Goal: Task Accomplishment & Management: Manage account settings

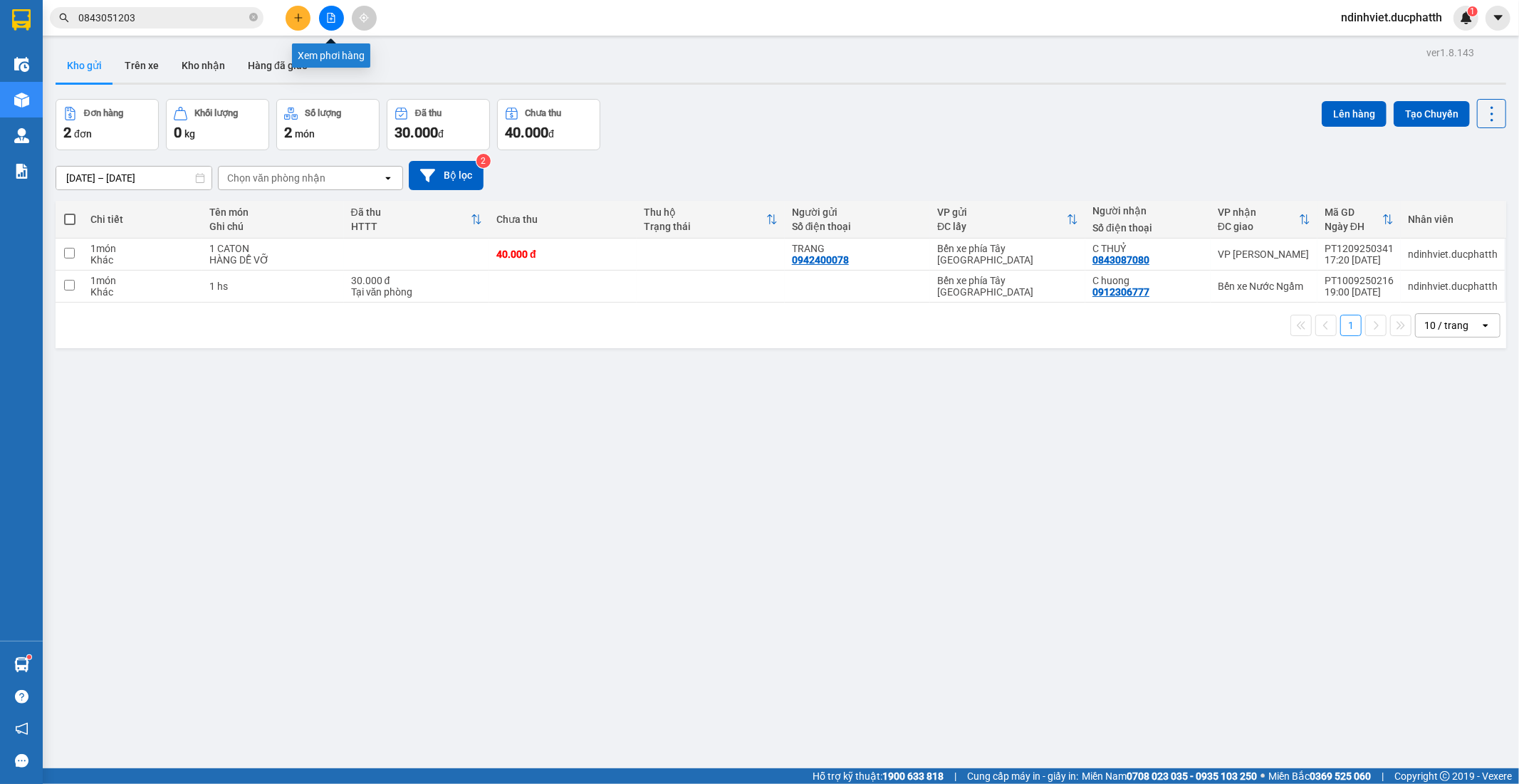
click at [332, 19] on icon "file-add" at bounding box center [331, 18] width 8 height 10
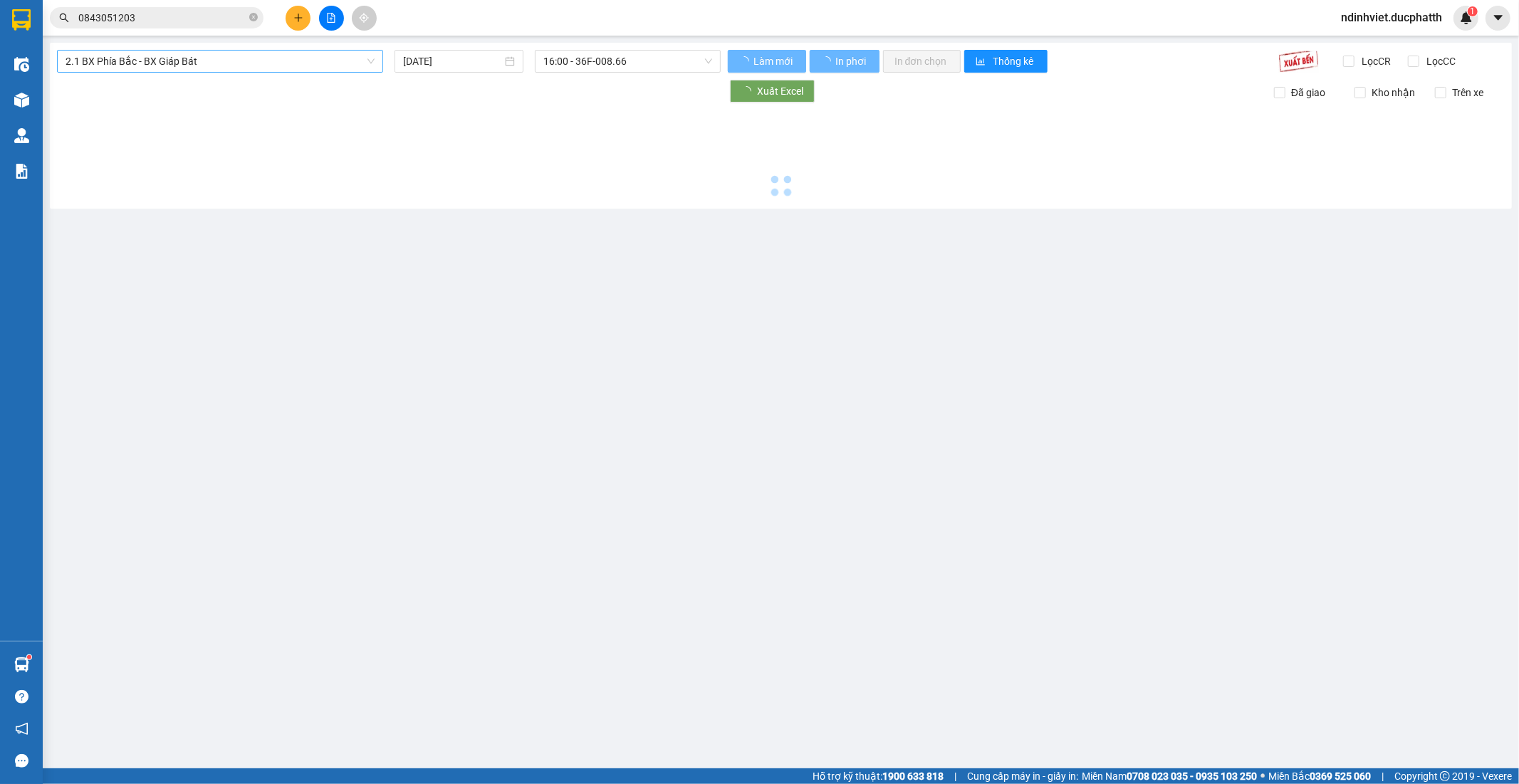
click at [208, 65] on span "2.1 BX Phía Bắc - BX Giáp Bát" at bounding box center [220, 61] width 309 height 21
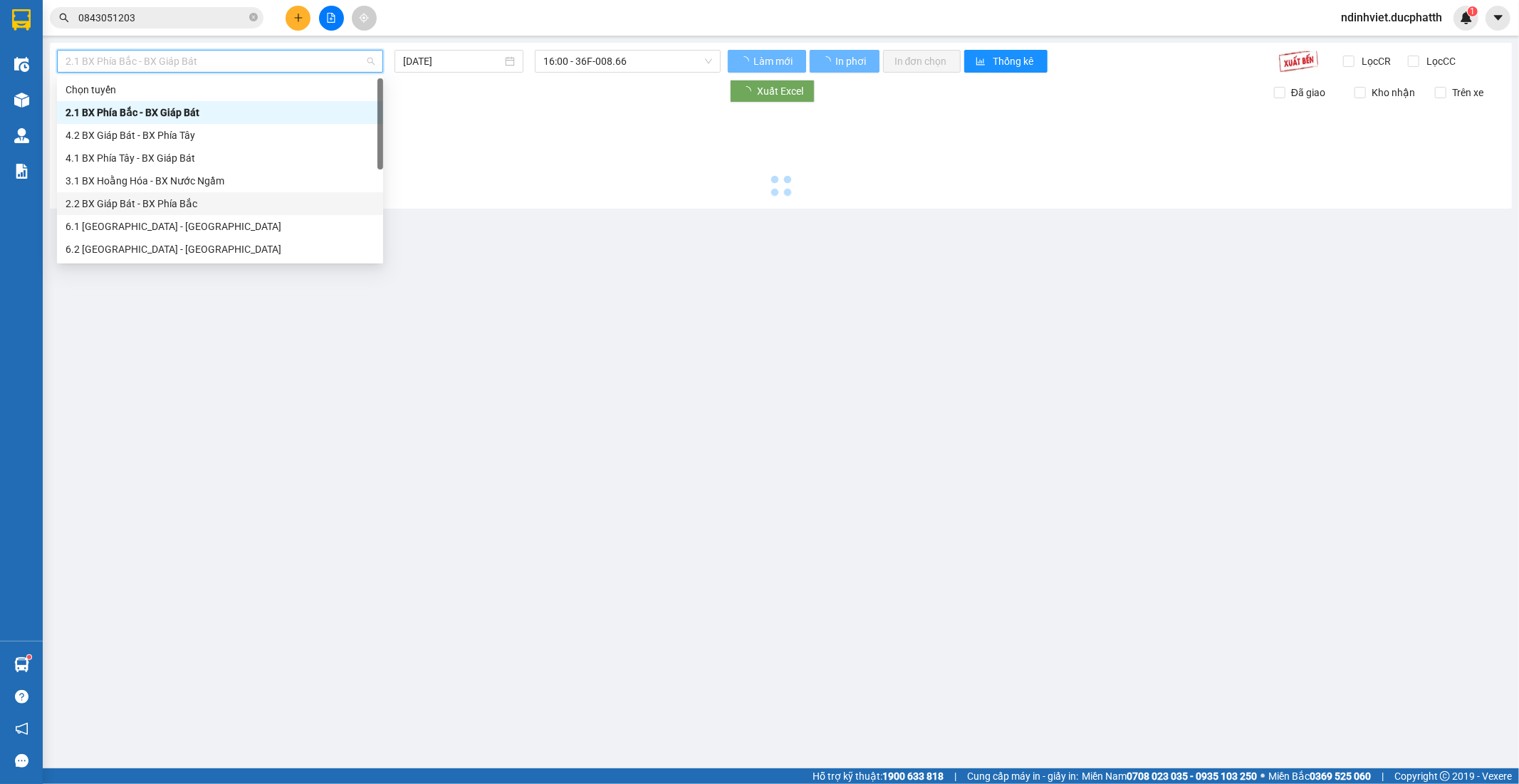
type input "[DATE]"
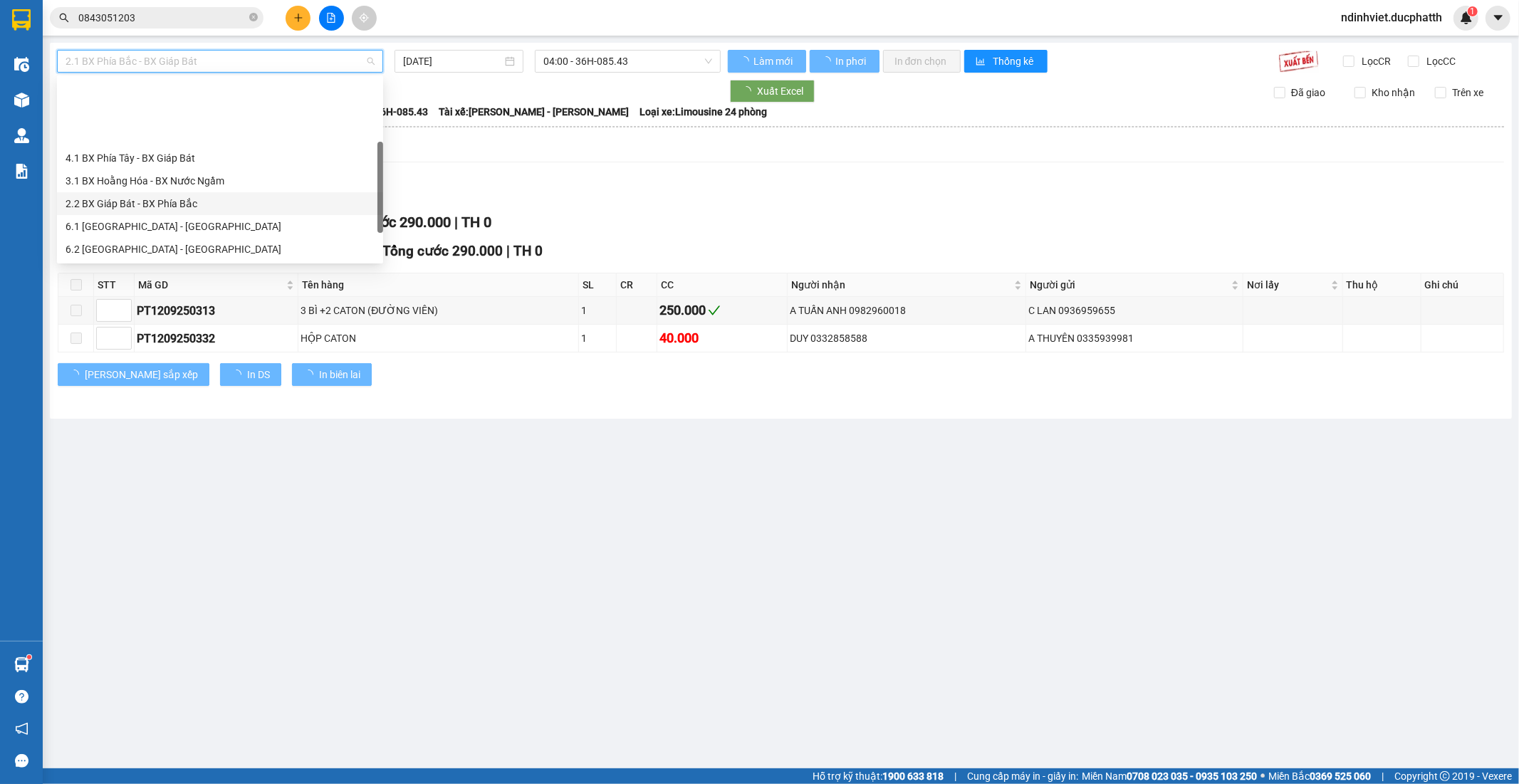
scroll to position [114, 0]
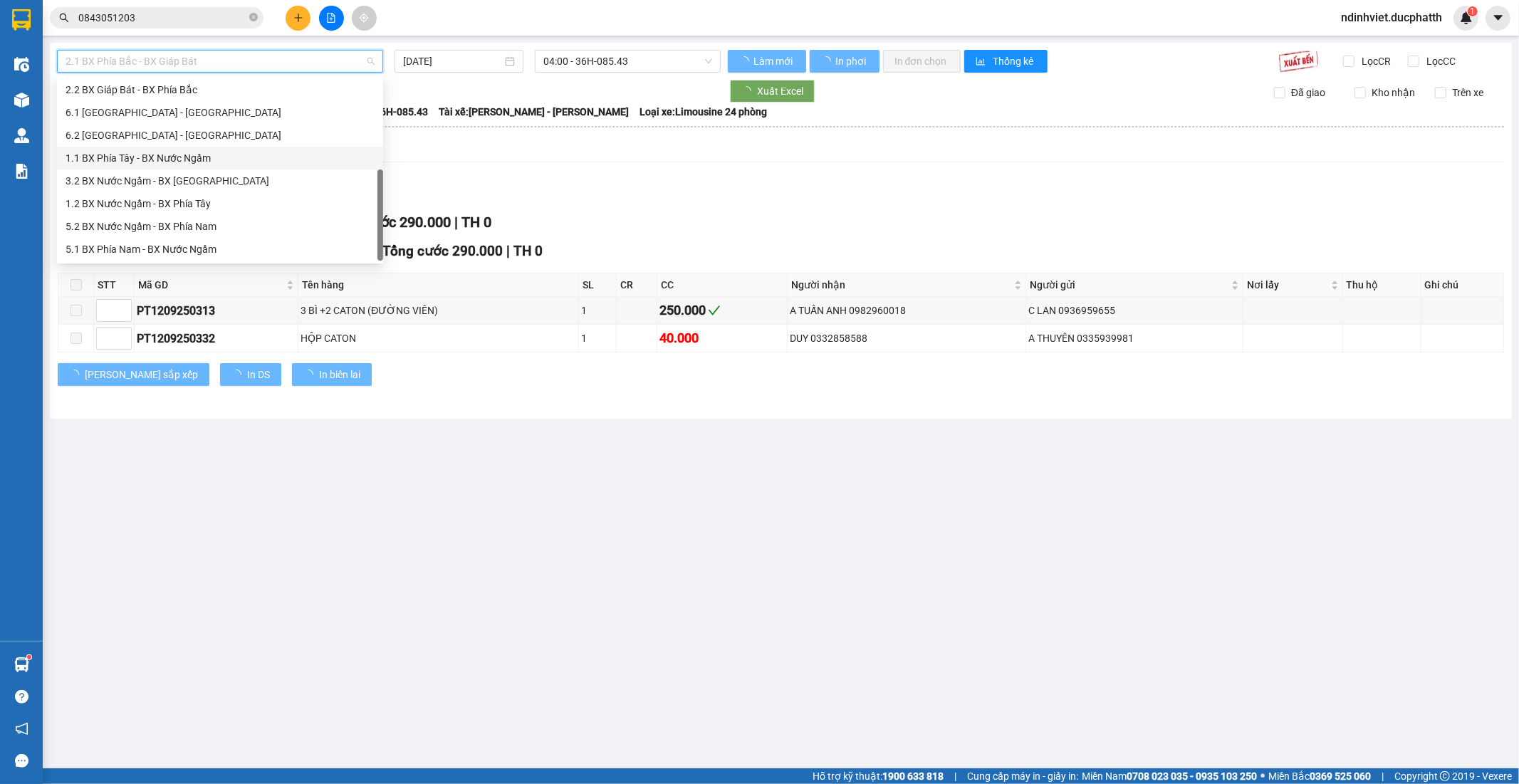
click at [174, 157] on div "1.1 BX Phía Tây - BX Nước Ngầm" at bounding box center [220, 158] width 309 height 16
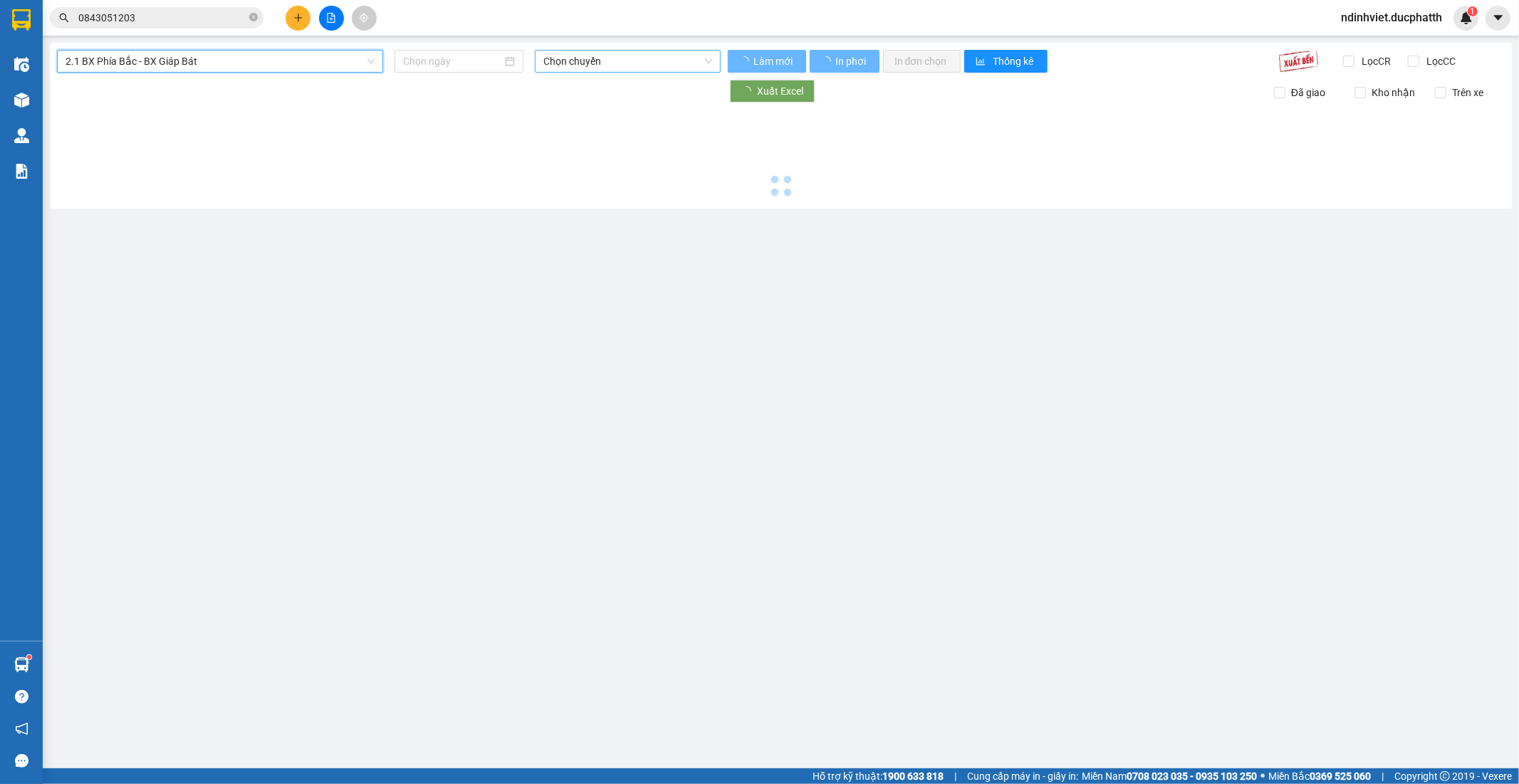
type input "[DATE]"
click at [608, 61] on span "04:00 - 36H-085.43" at bounding box center [628, 61] width 168 height 21
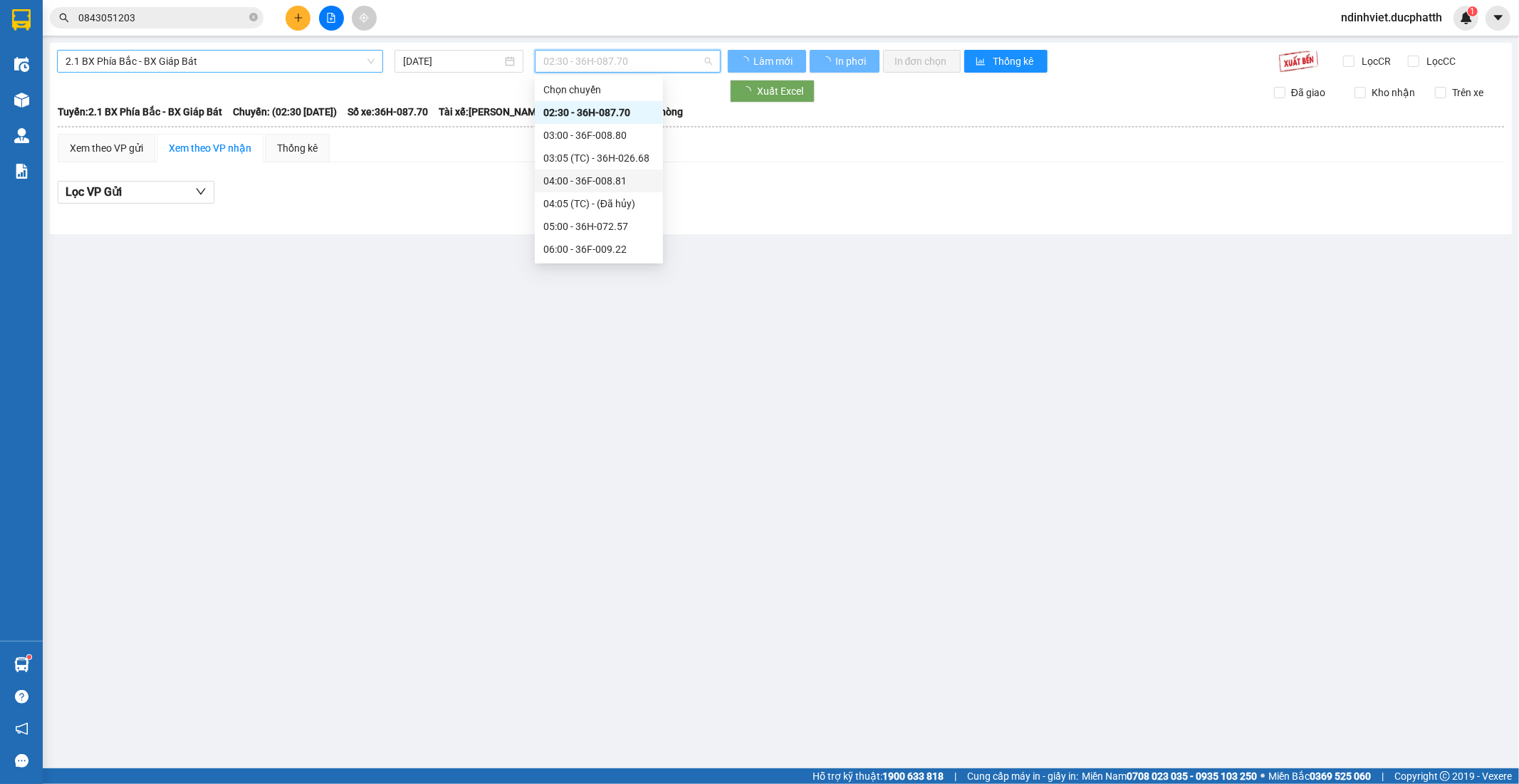
click at [151, 61] on span "2.1 BX Phía Bắc - BX Giáp Bát" at bounding box center [220, 61] width 309 height 21
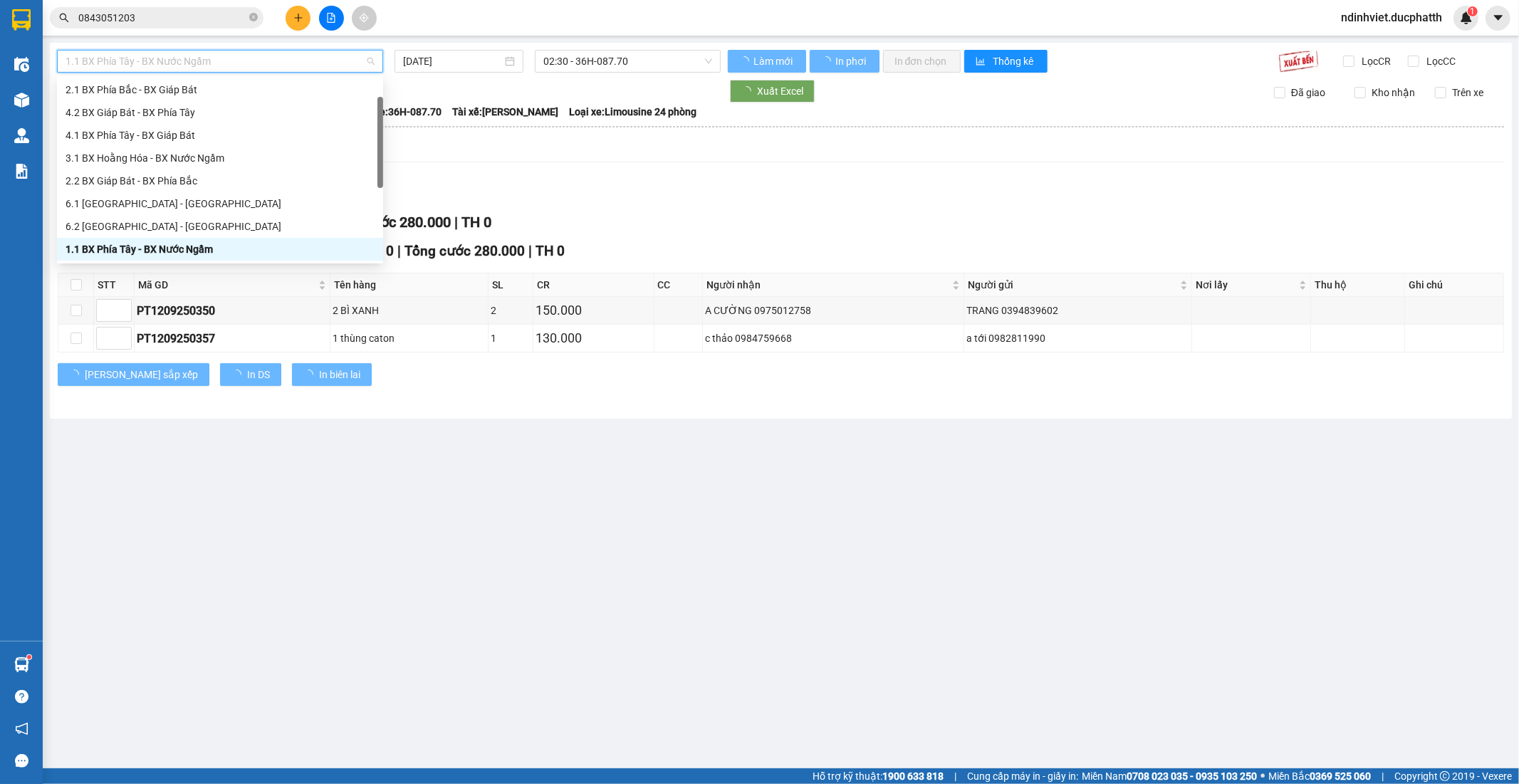
click at [131, 256] on div "1.1 BX Phía Tây - BX Nước Ngầm" at bounding box center [220, 249] width 309 height 16
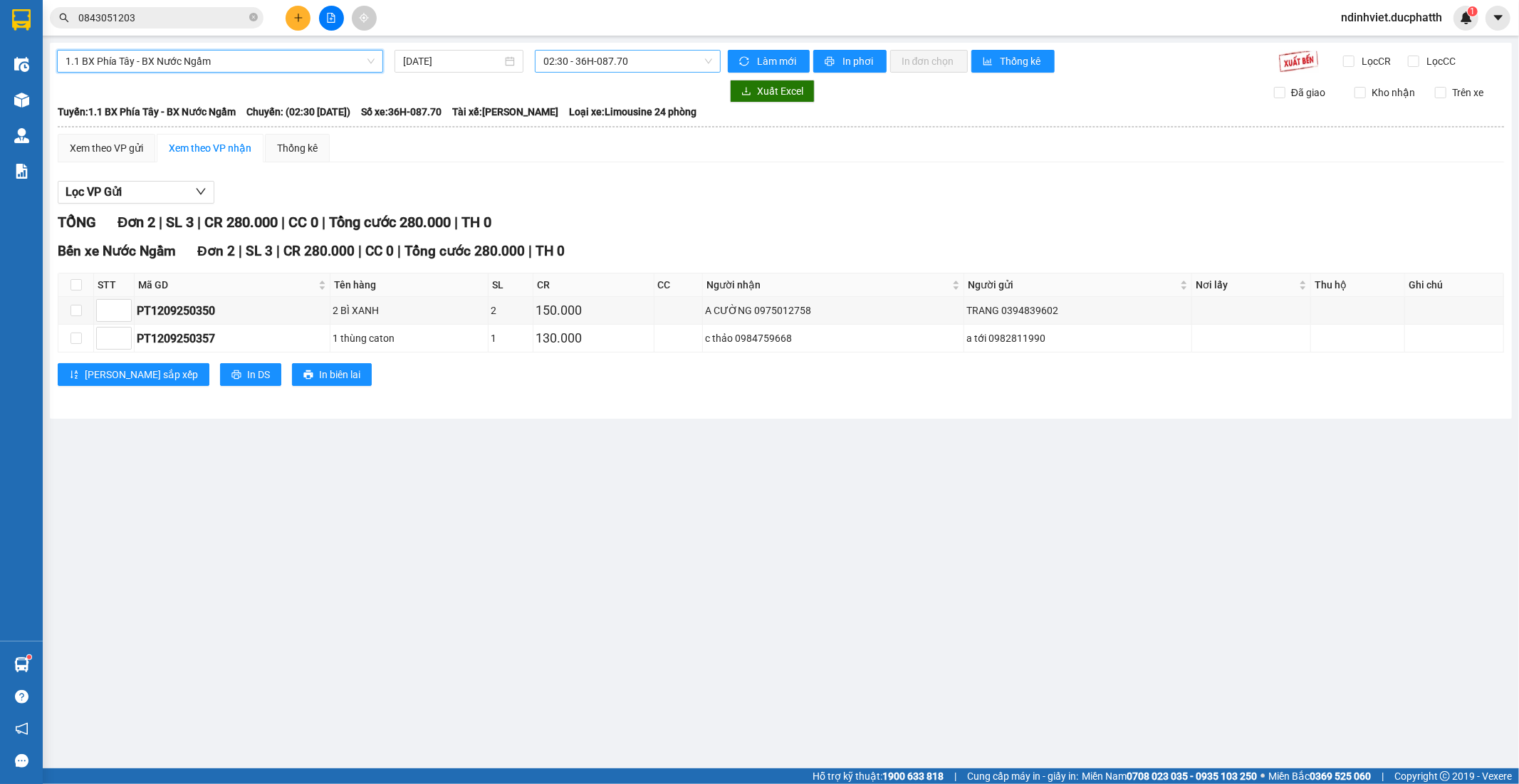
click at [583, 64] on span "02:30 - 36H-087.70" at bounding box center [628, 61] width 168 height 21
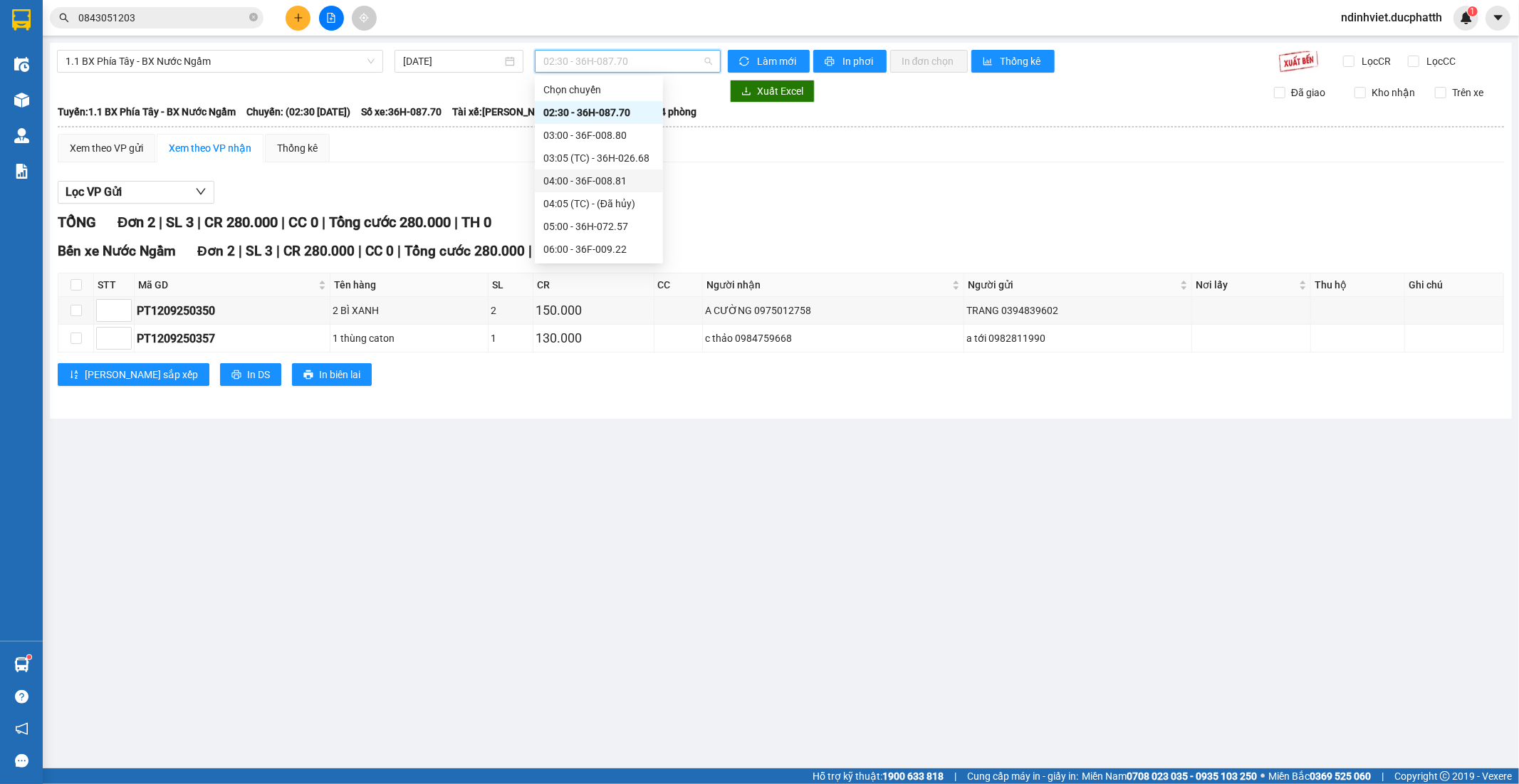
scroll to position [79, 0]
click at [589, 191] on div "07:00 - 36H-085.25" at bounding box center [599, 193] width 111 height 16
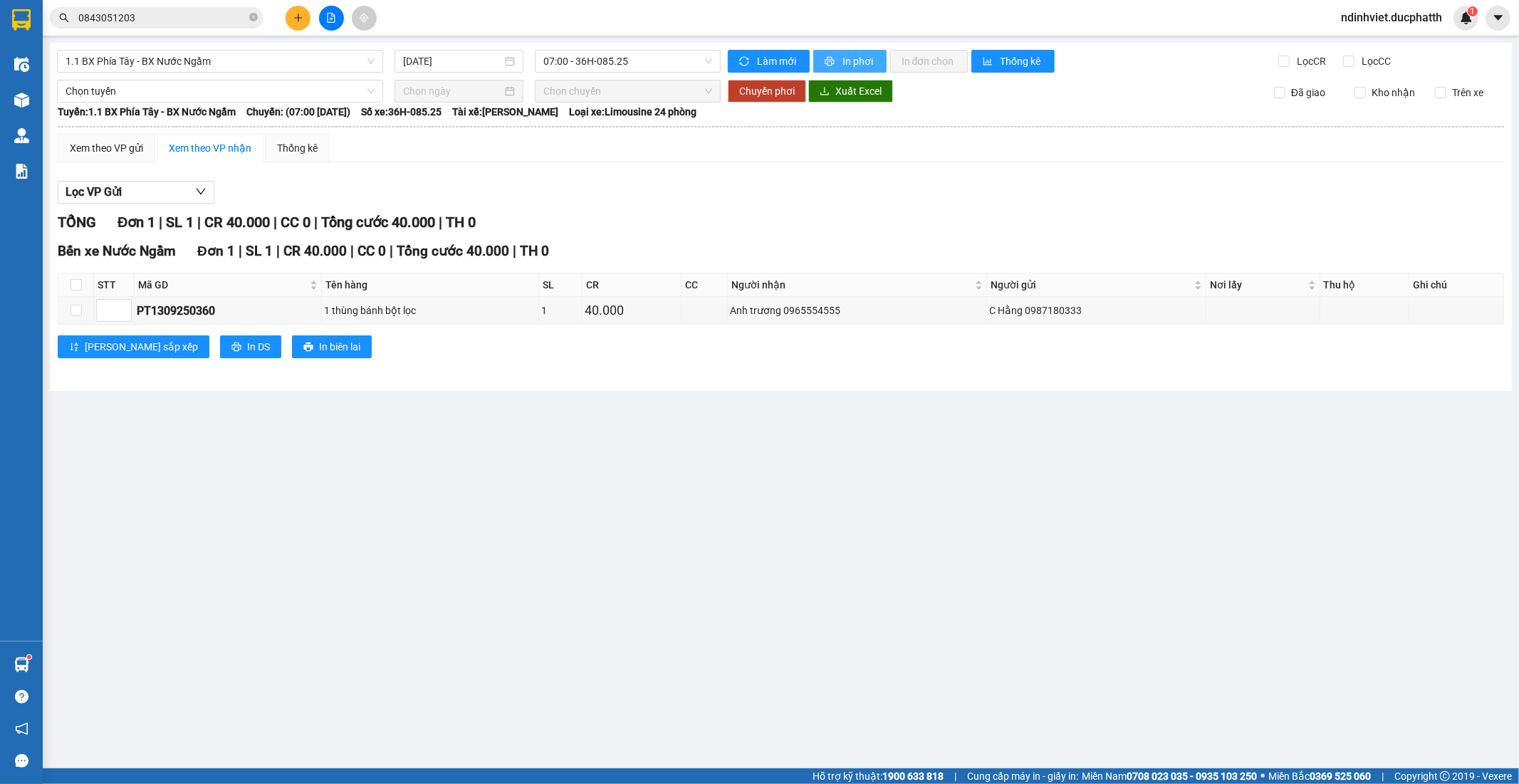
click at [851, 66] on span "In phơi" at bounding box center [859, 61] width 33 height 16
click at [580, 64] on span "07:00 - 36H-085.25" at bounding box center [628, 61] width 168 height 21
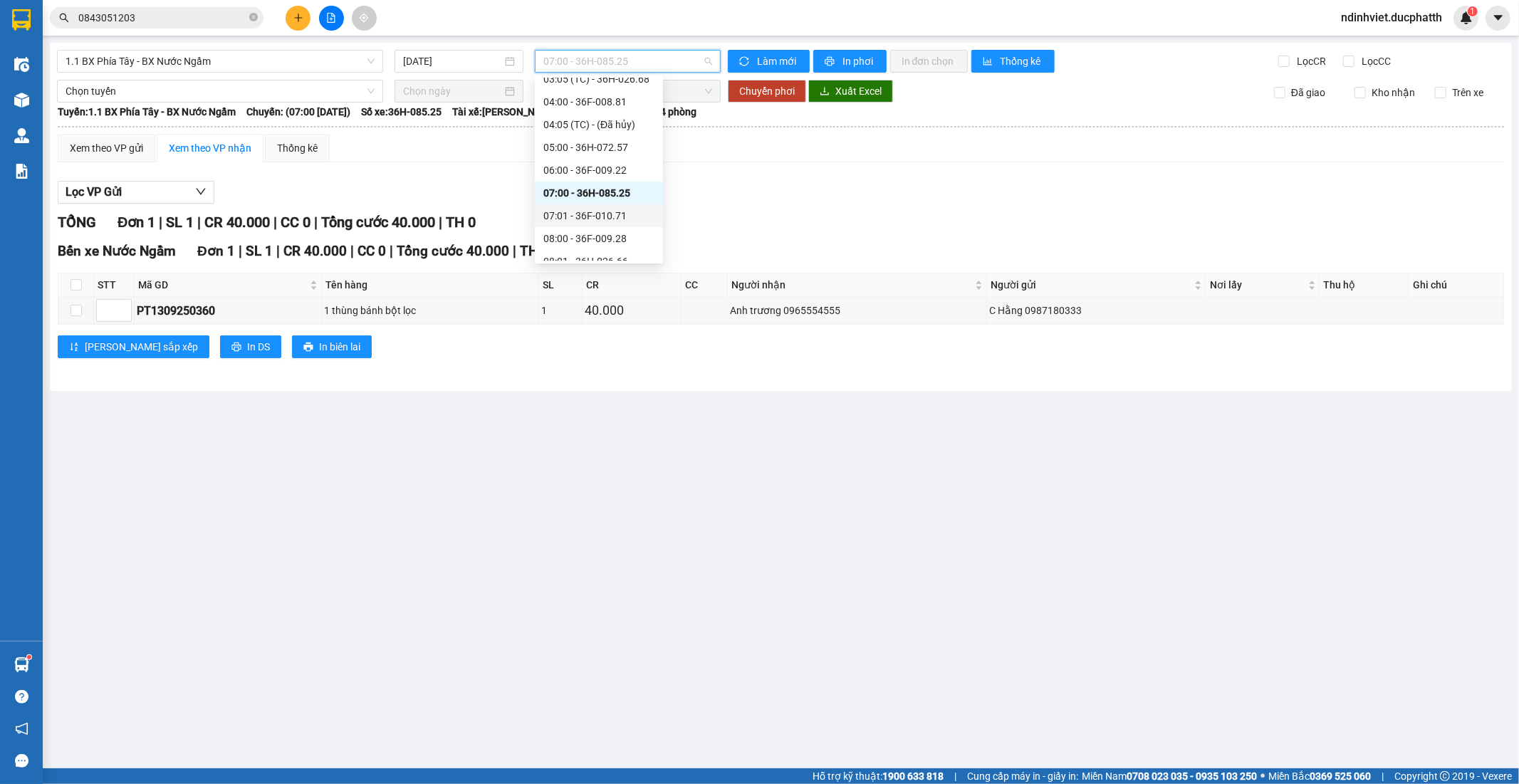
click at [588, 215] on div "07:01 - 36F-010.71" at bounding box center [599, 215] width 111 height 16
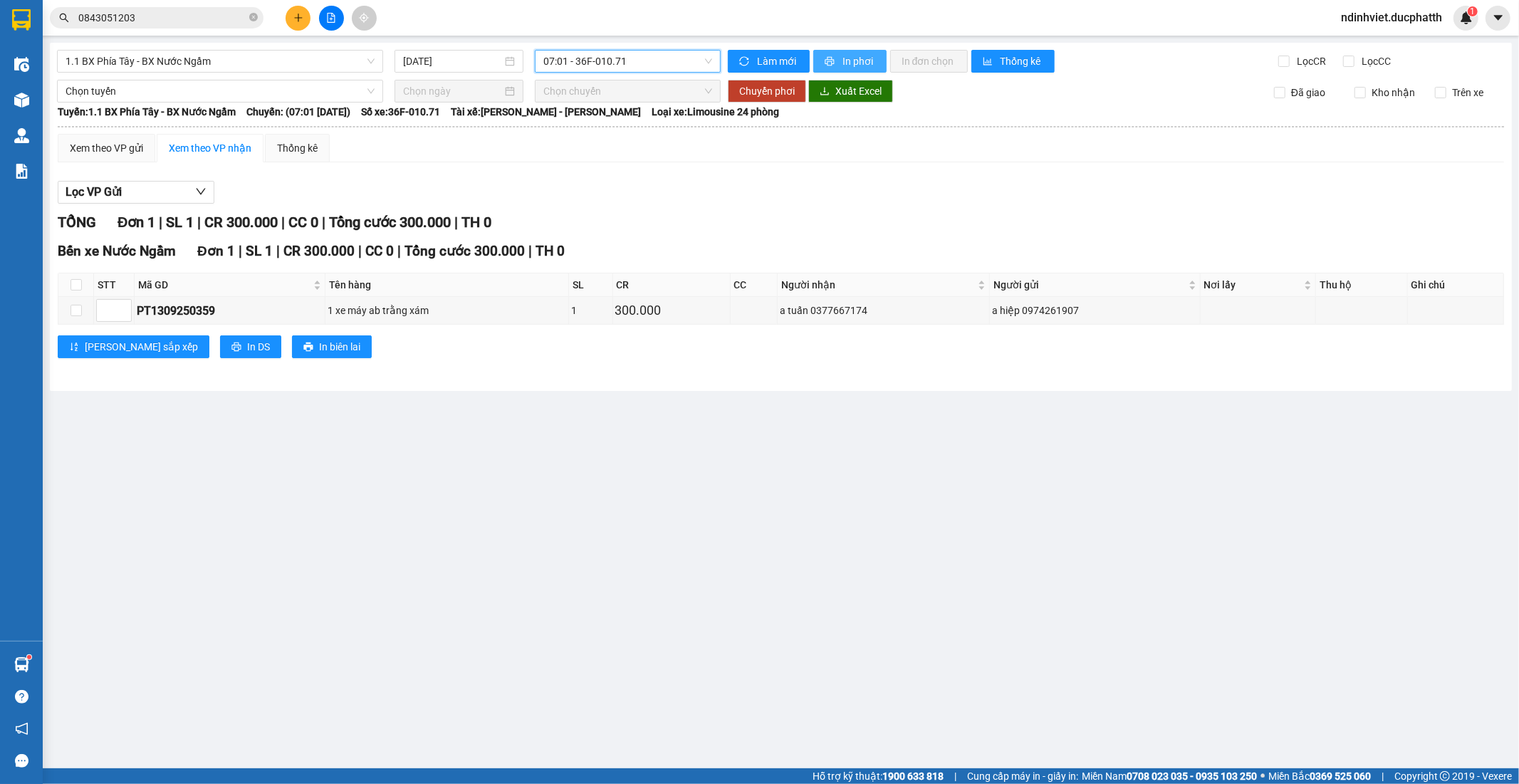
click at [862, 58] on span "In phơi" at bounding box center [859, 61] width 33 height 16
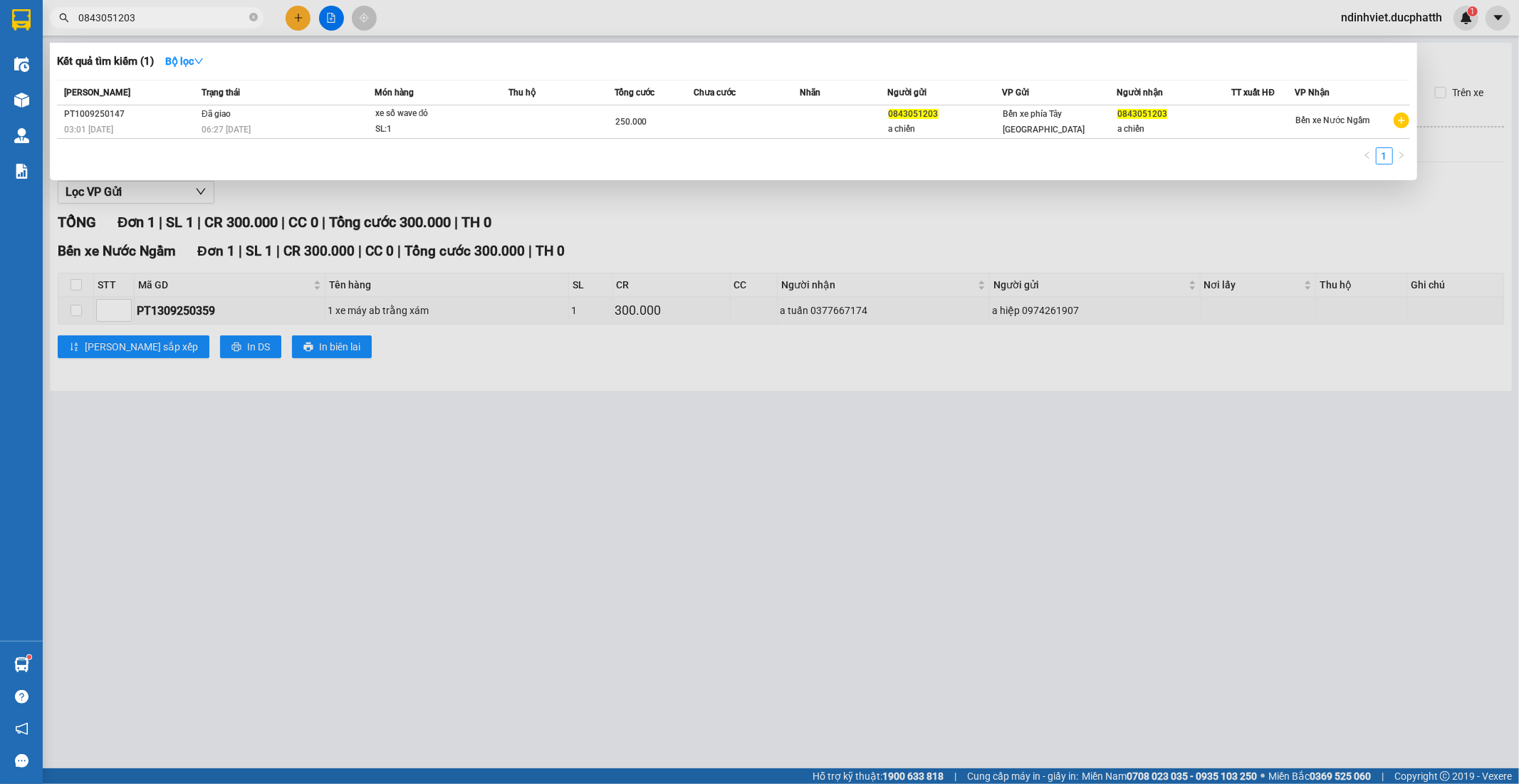
click at [219, 22] on input "0843051203" at bounding box center [163, 18] width 168 height 16
type input "0"
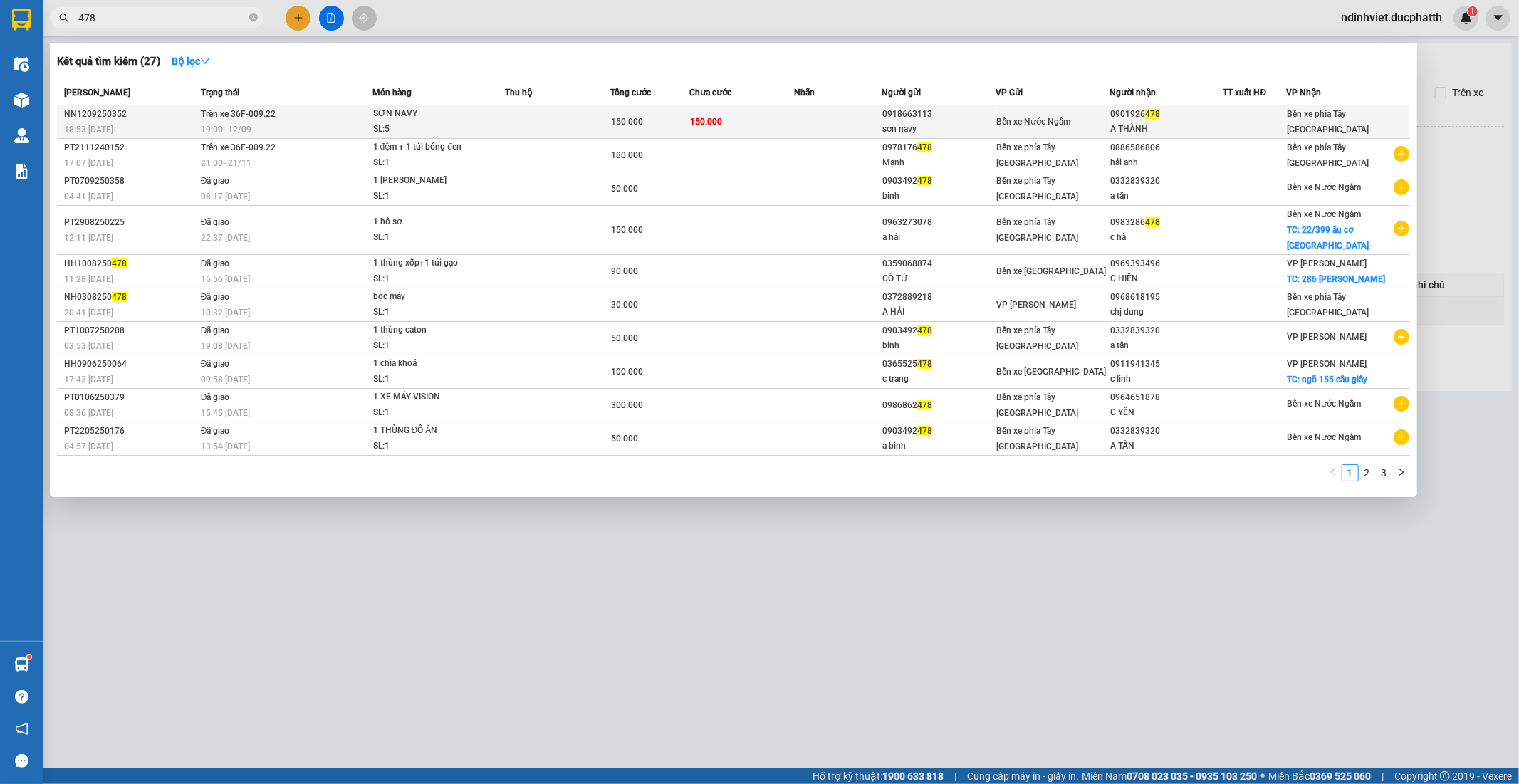
type input "478"
click at [440, 116] on div "SƠN NAVY" at bounding box center [427, 114] width 107 height 16
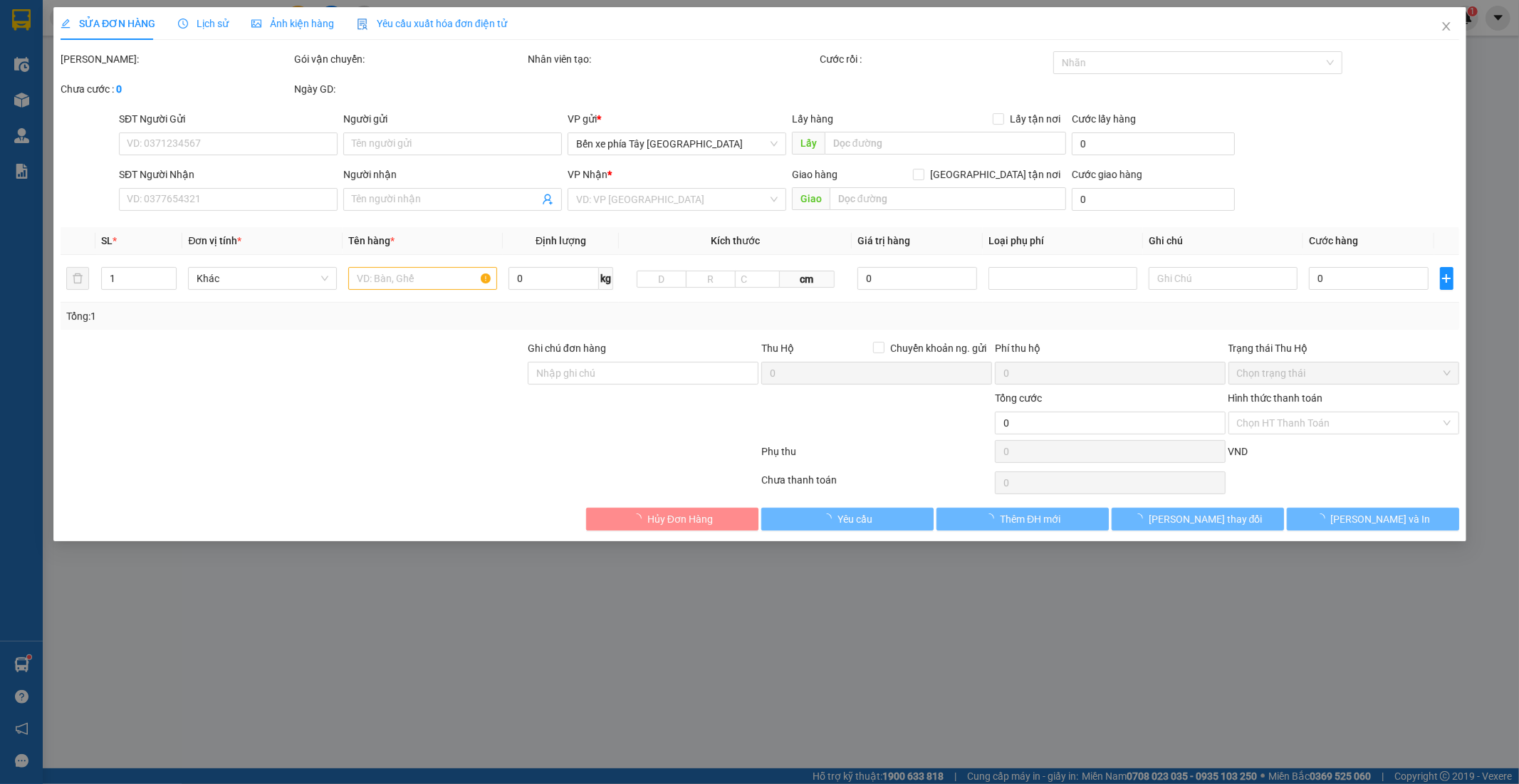
type input "0918663113"
type input "sơn navy"
type input "0901926478"
type input "A THÀNH"
type input "150.000"
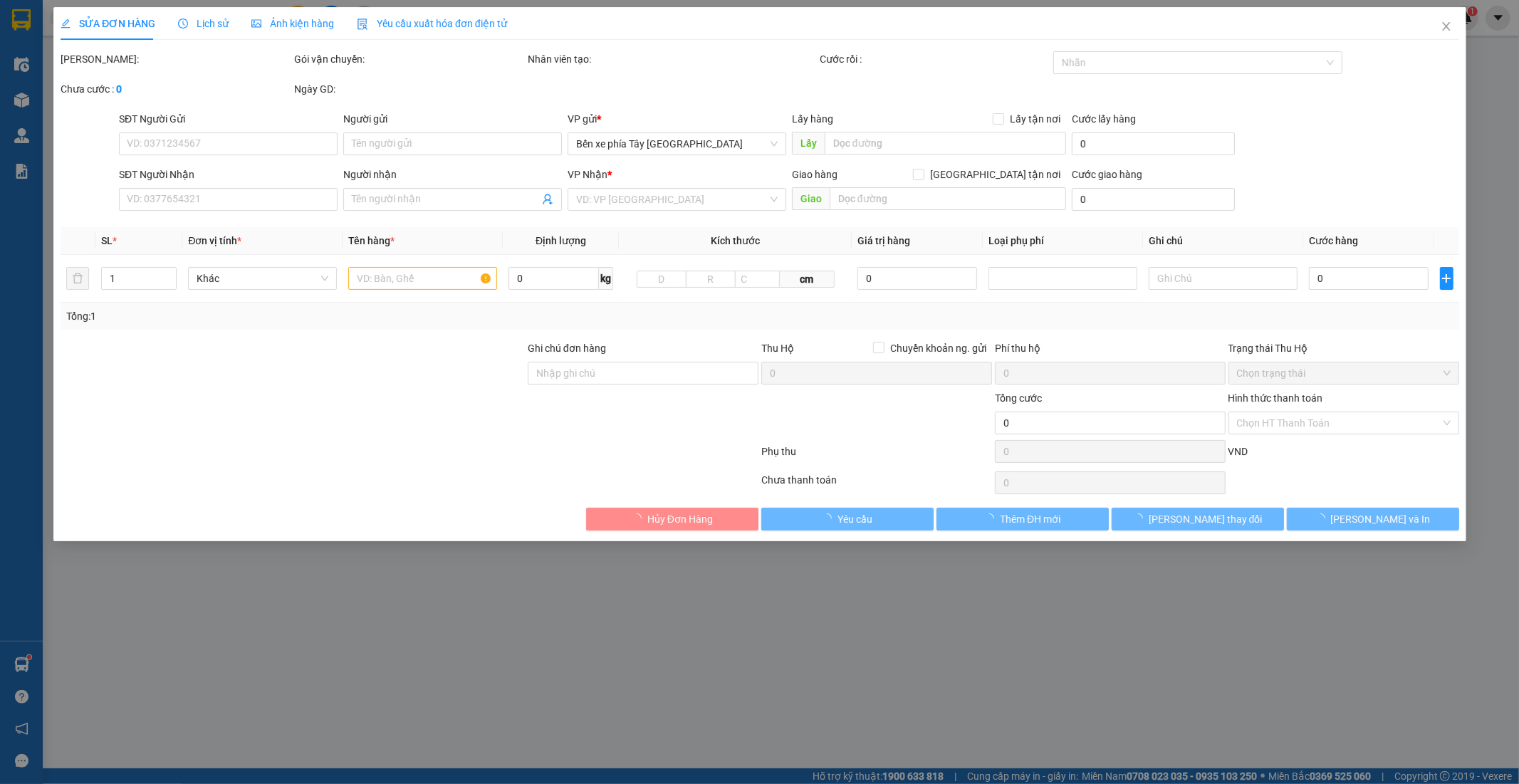
type input "150.000"
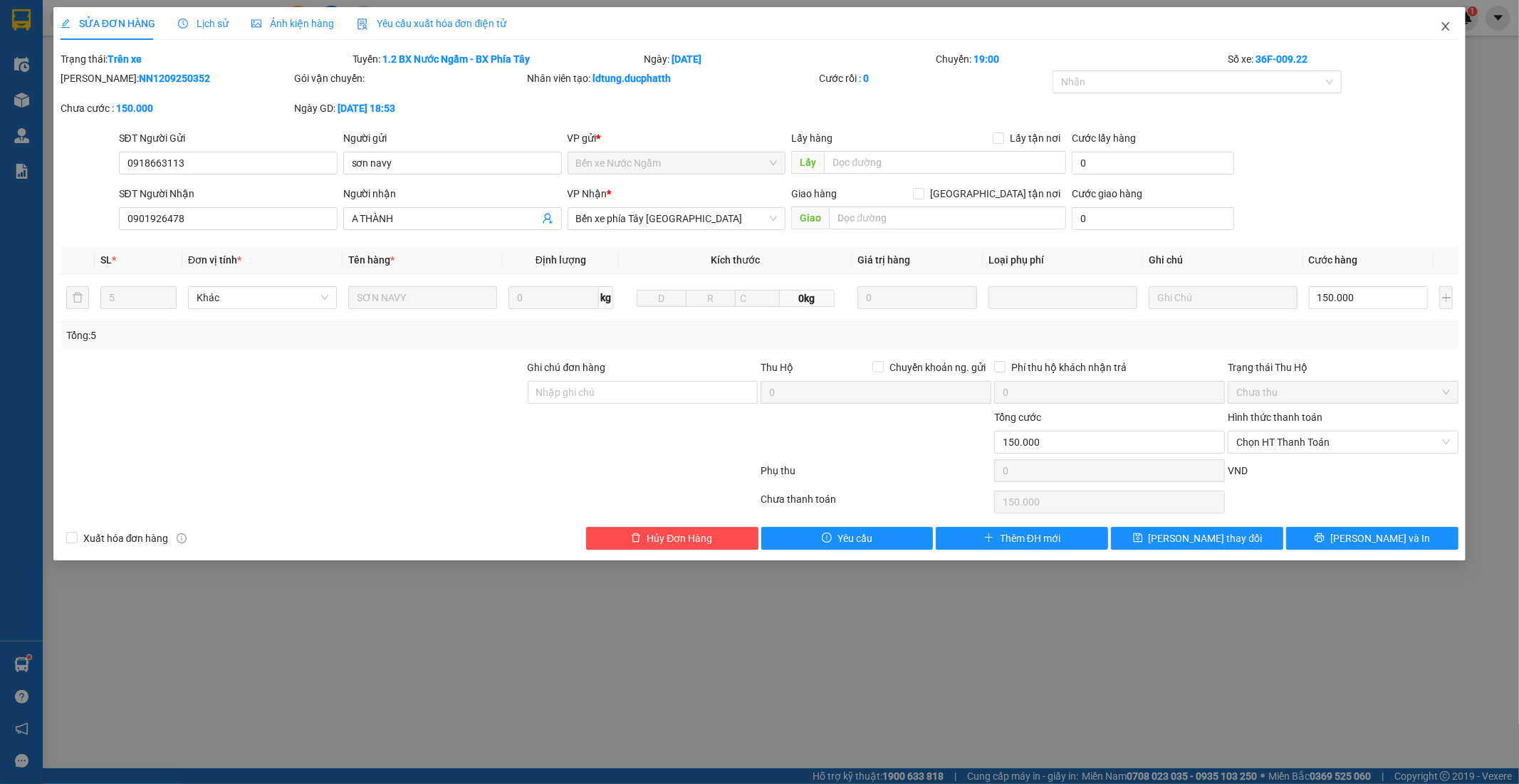
click at [1448, 19] on span "Close" at bounding box center [1446, 27] width 40 height 40
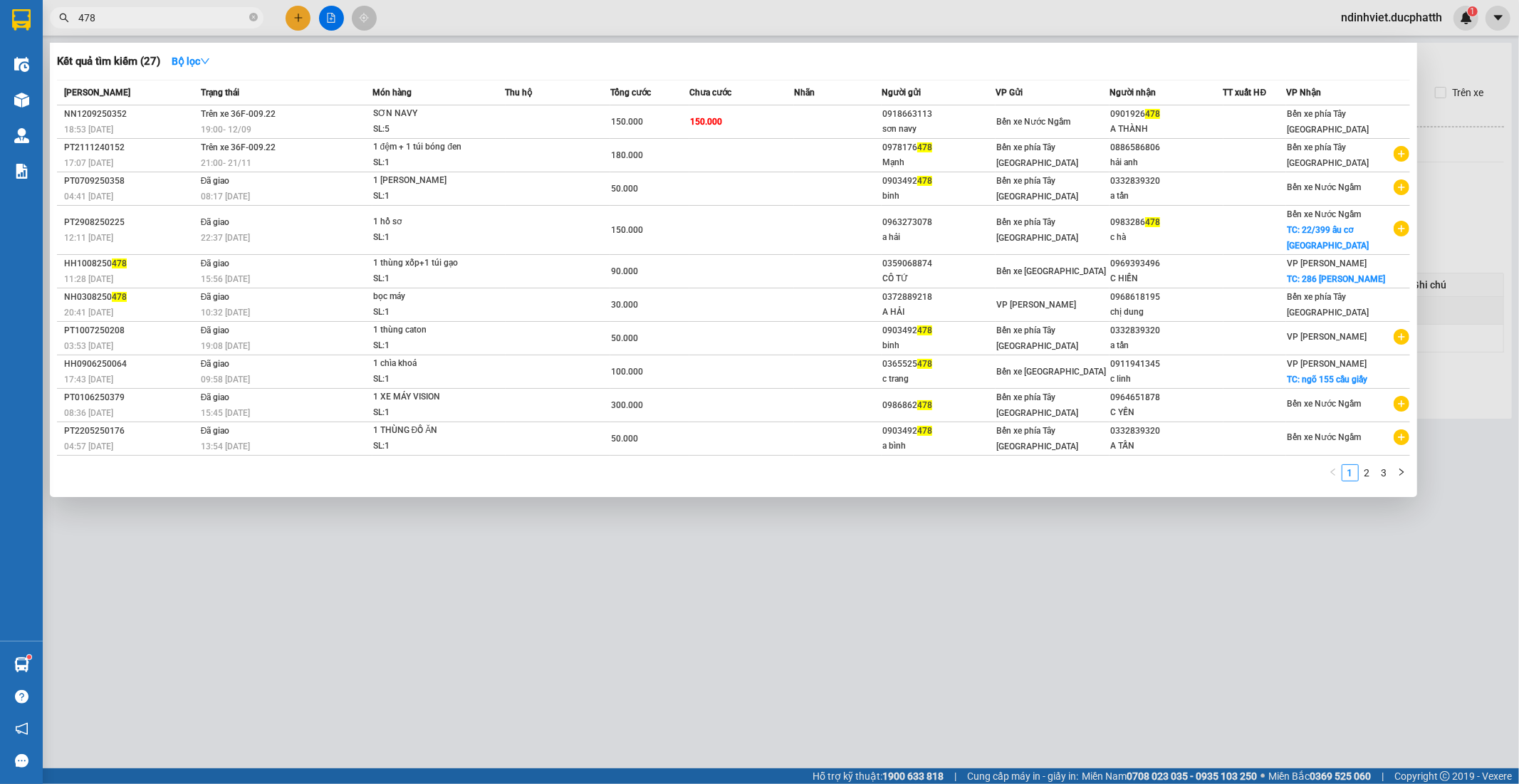
click at [166, 17] on input "478" at bounding box center [163, 18] width 168 height 16
click at [351, 564] on div at bounding box center [759, 392] width 1519 height 784
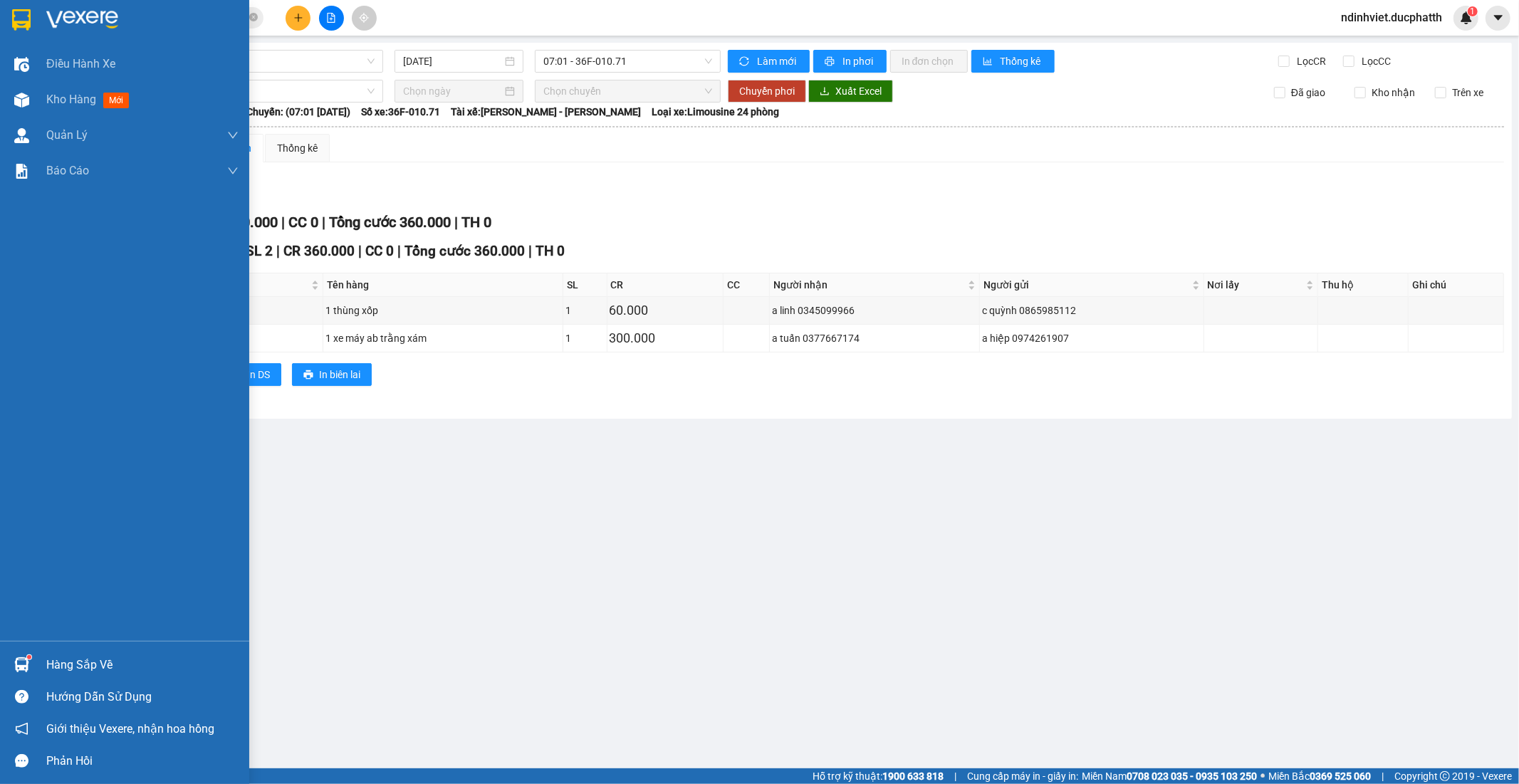
click at [30, 652] on div at bounding box center [21, 664] width 25 height 25
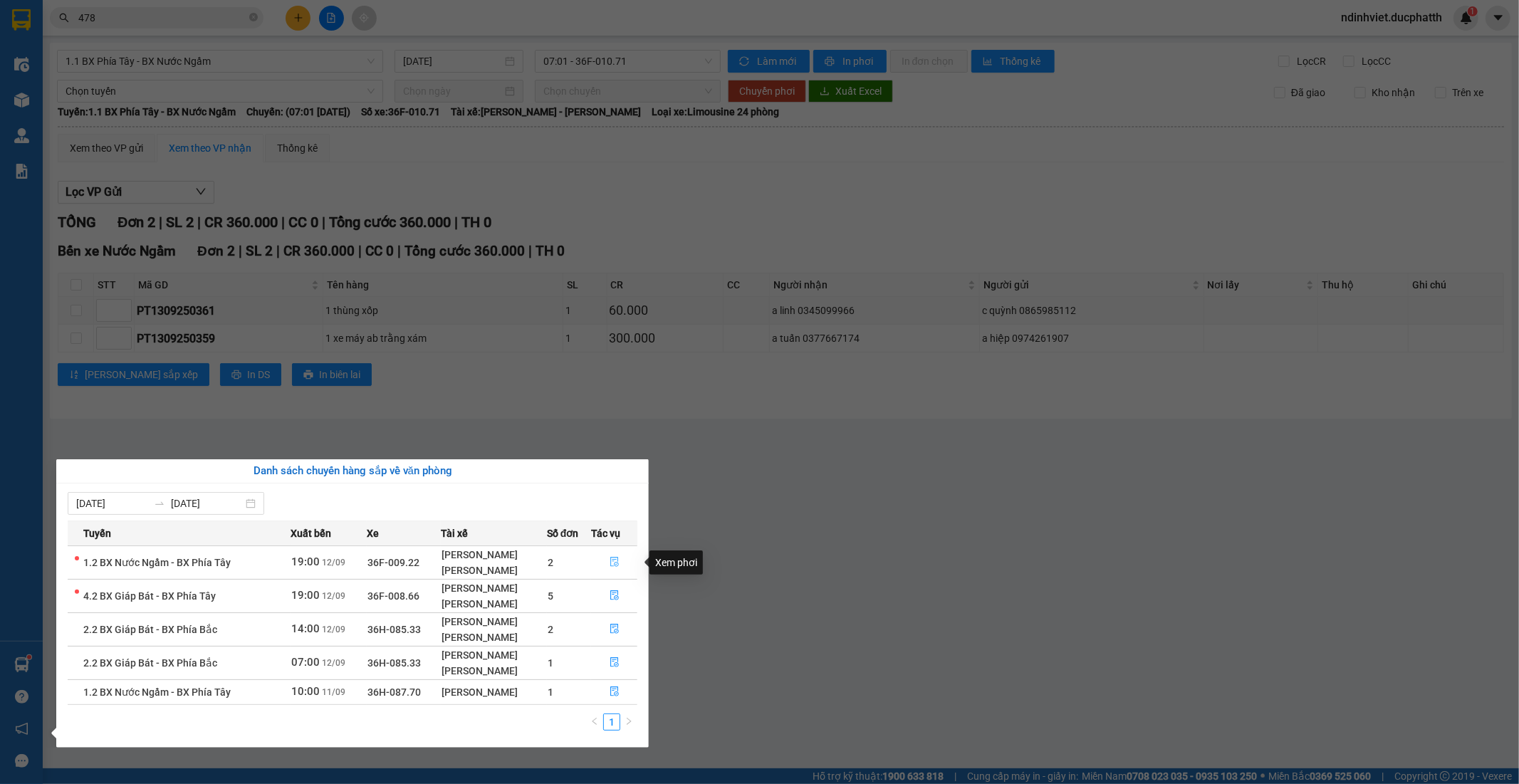
click at [611, 563] on icon "file-done" at bounding box center [615, 562] width 9 height 10
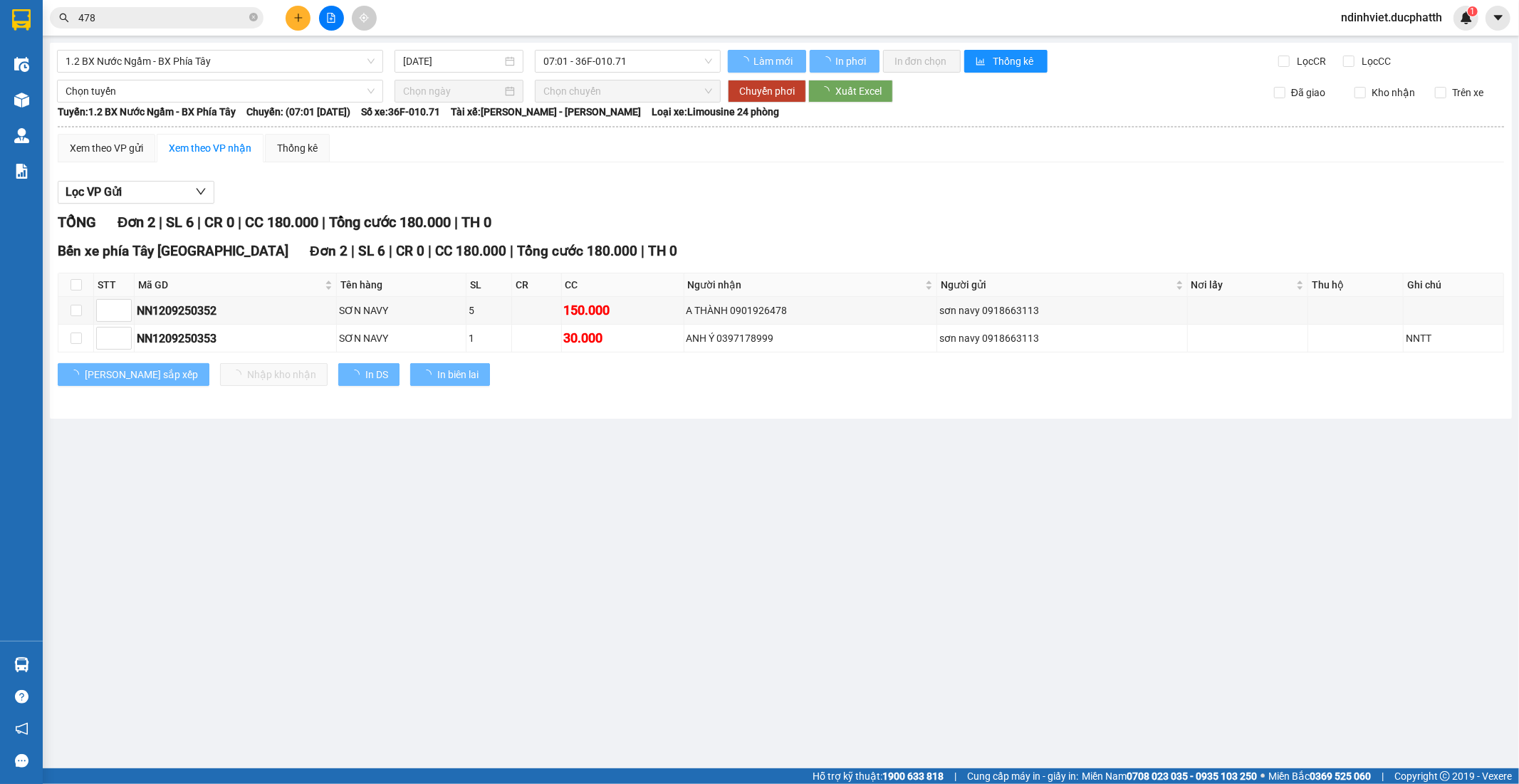
type input "[DATE]"
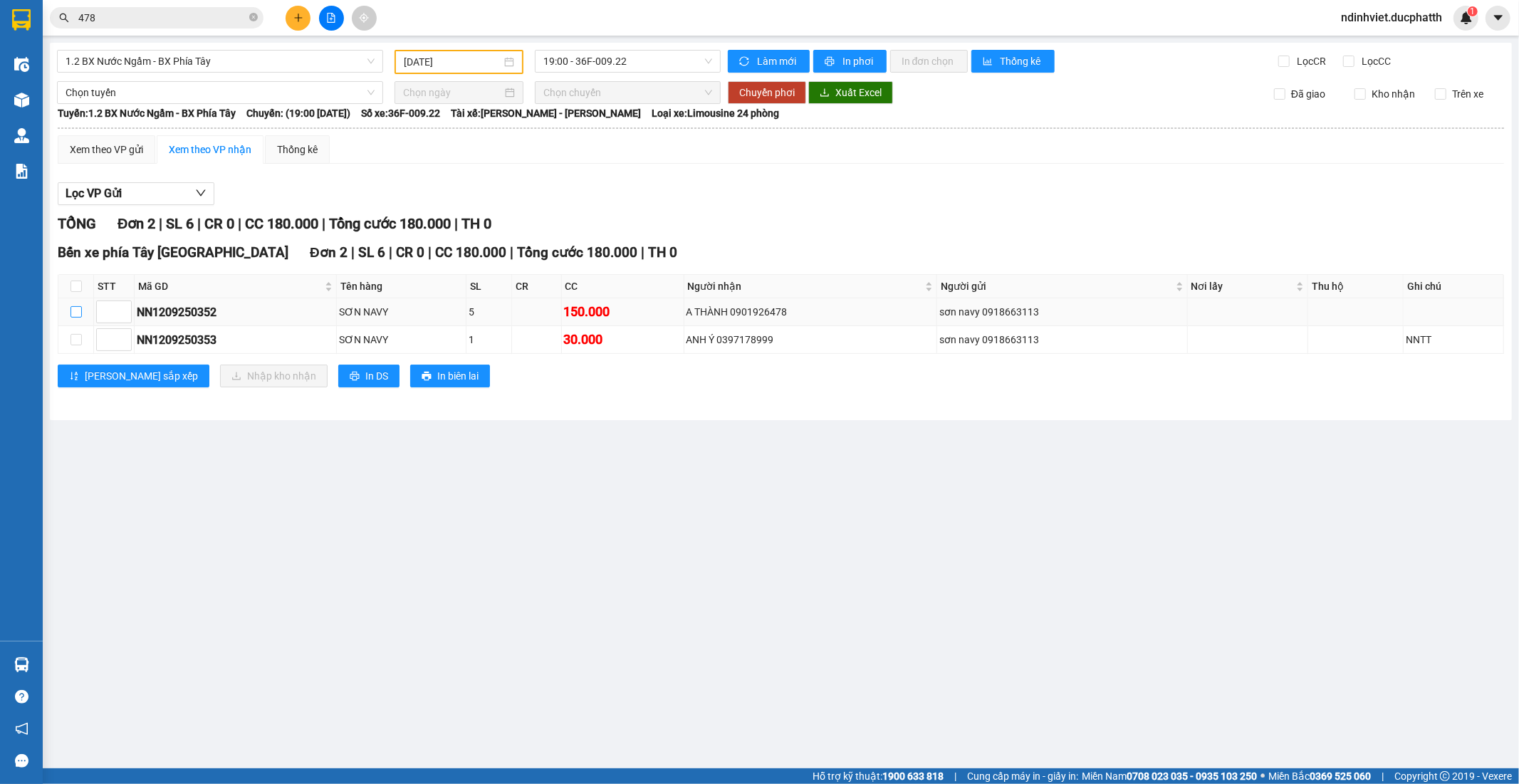
click at [73, 311] on input "checkbox" at bounding box center [76, 312] width 11 height 11
checkbox input "true"
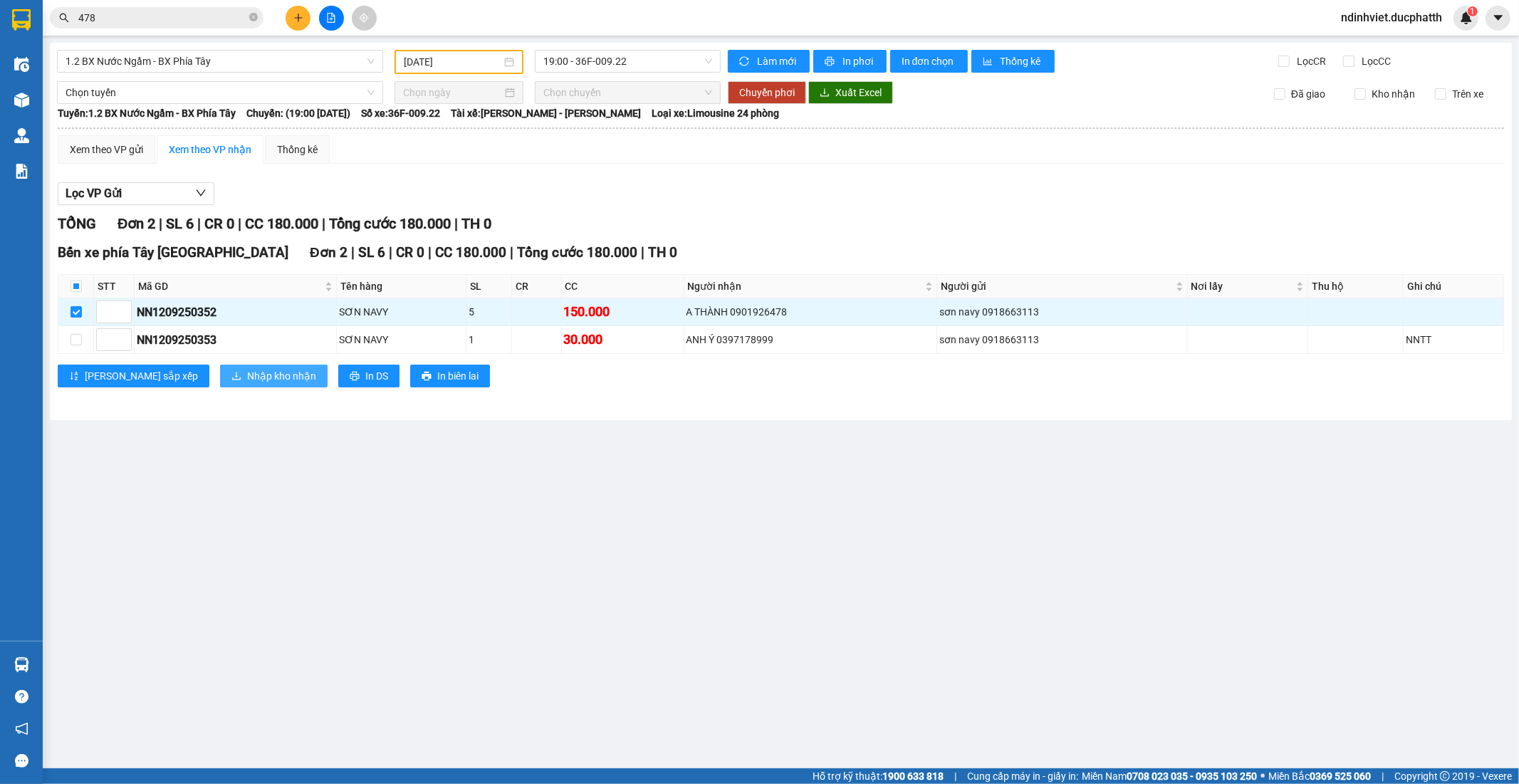
click at [247, 372] on span "Nhập kho nhận" at bounding box center [281, 376] width 69 height 16
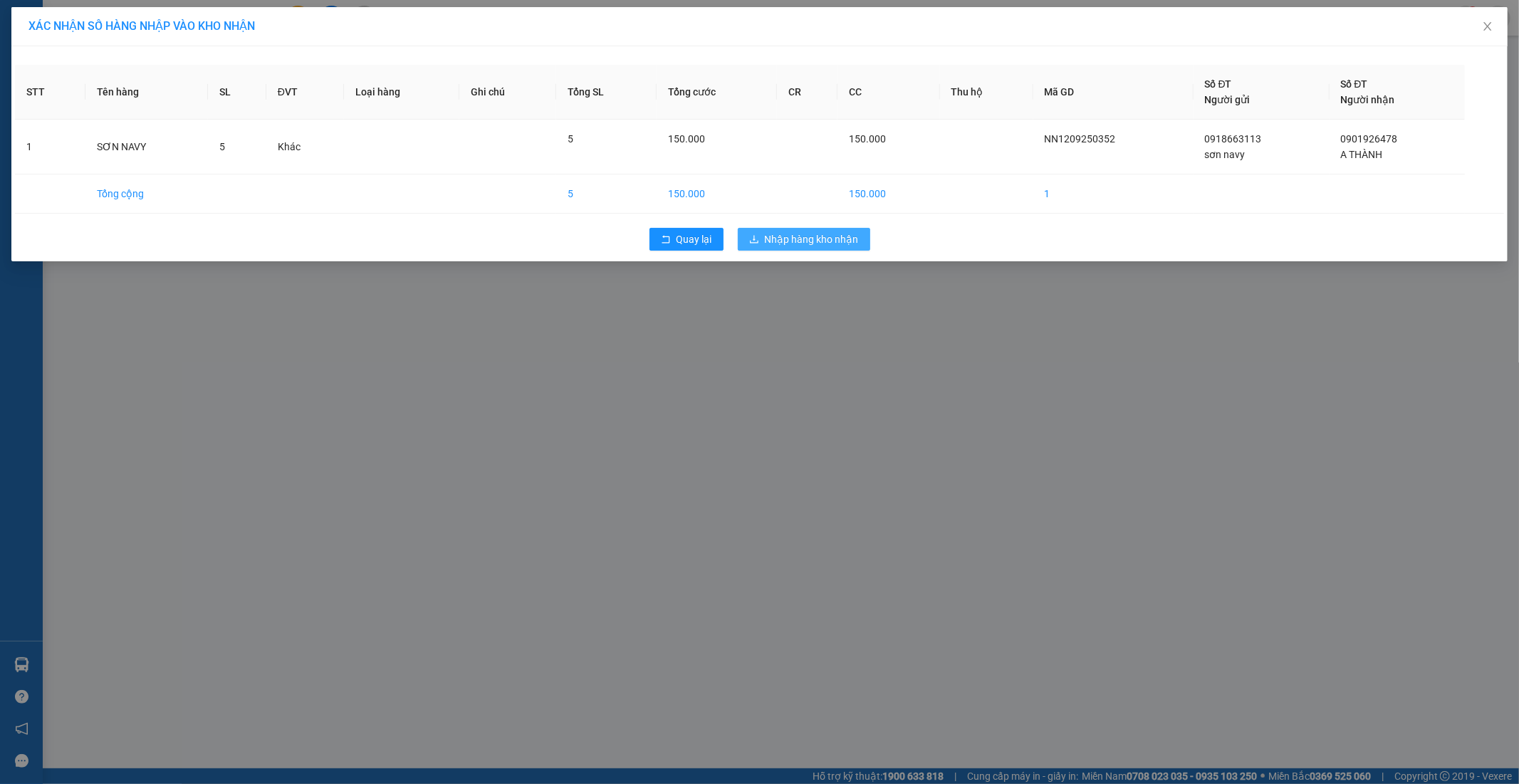
click at [823, 238] on span "Nhập hàng kho nhận" at bounding box center [812, 239] width 94 height 16
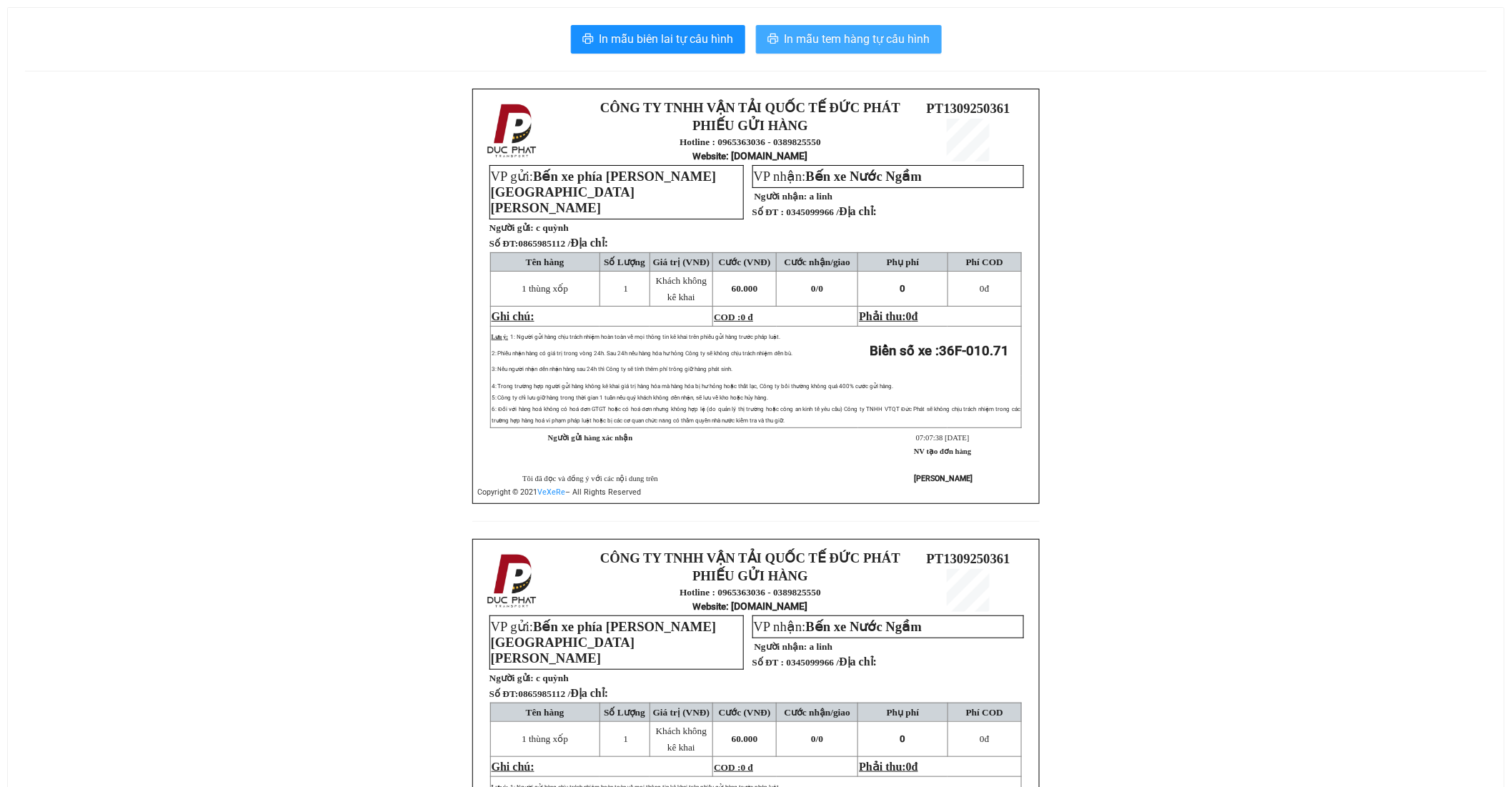
click at [897, 37] on span "In mẫu tem hàng tự cấu hình" at bounding box center [858, 39] width 146 height 18
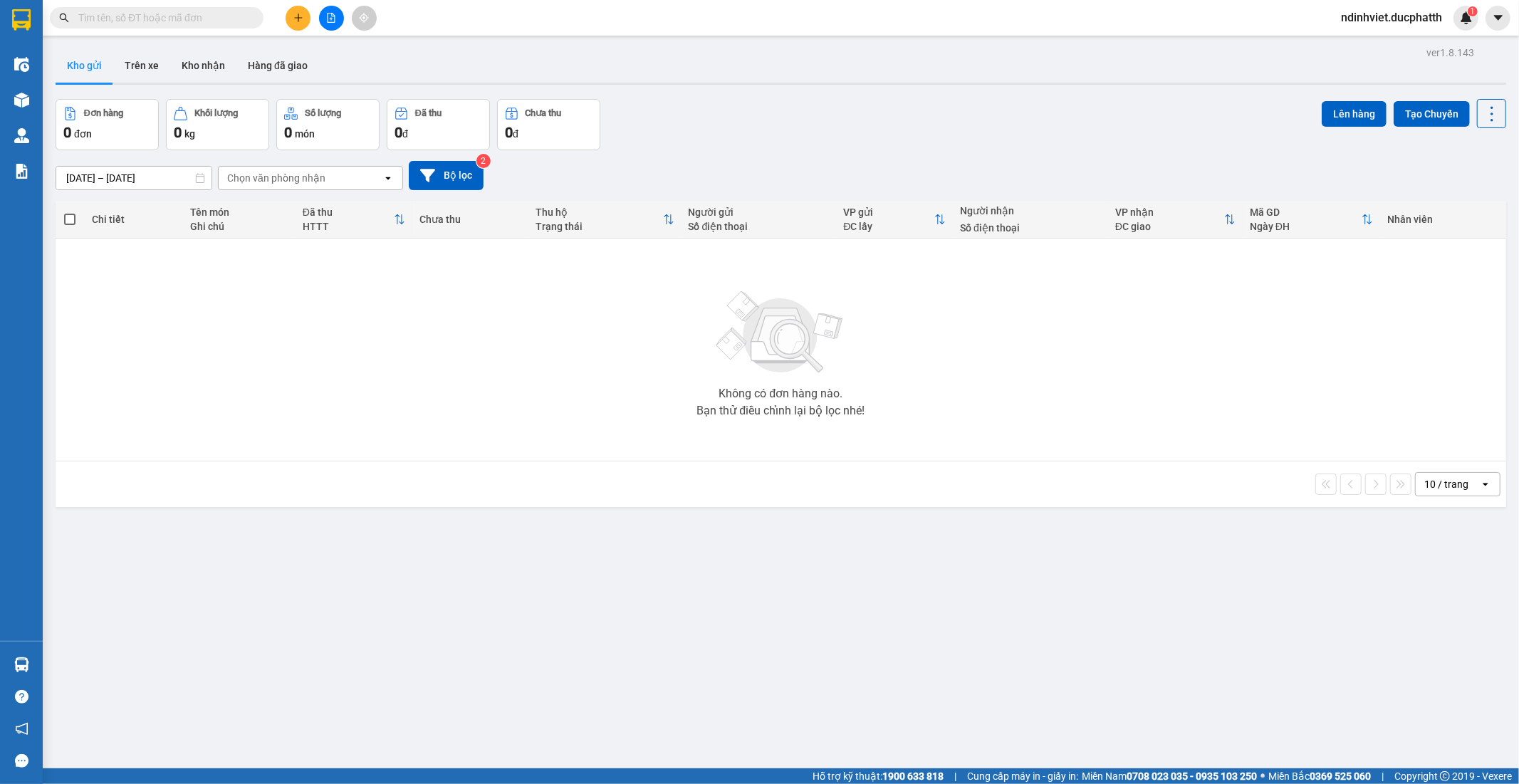
click at [146, 16] on input "text" at bounding box center [163, 18] width 168 height 16
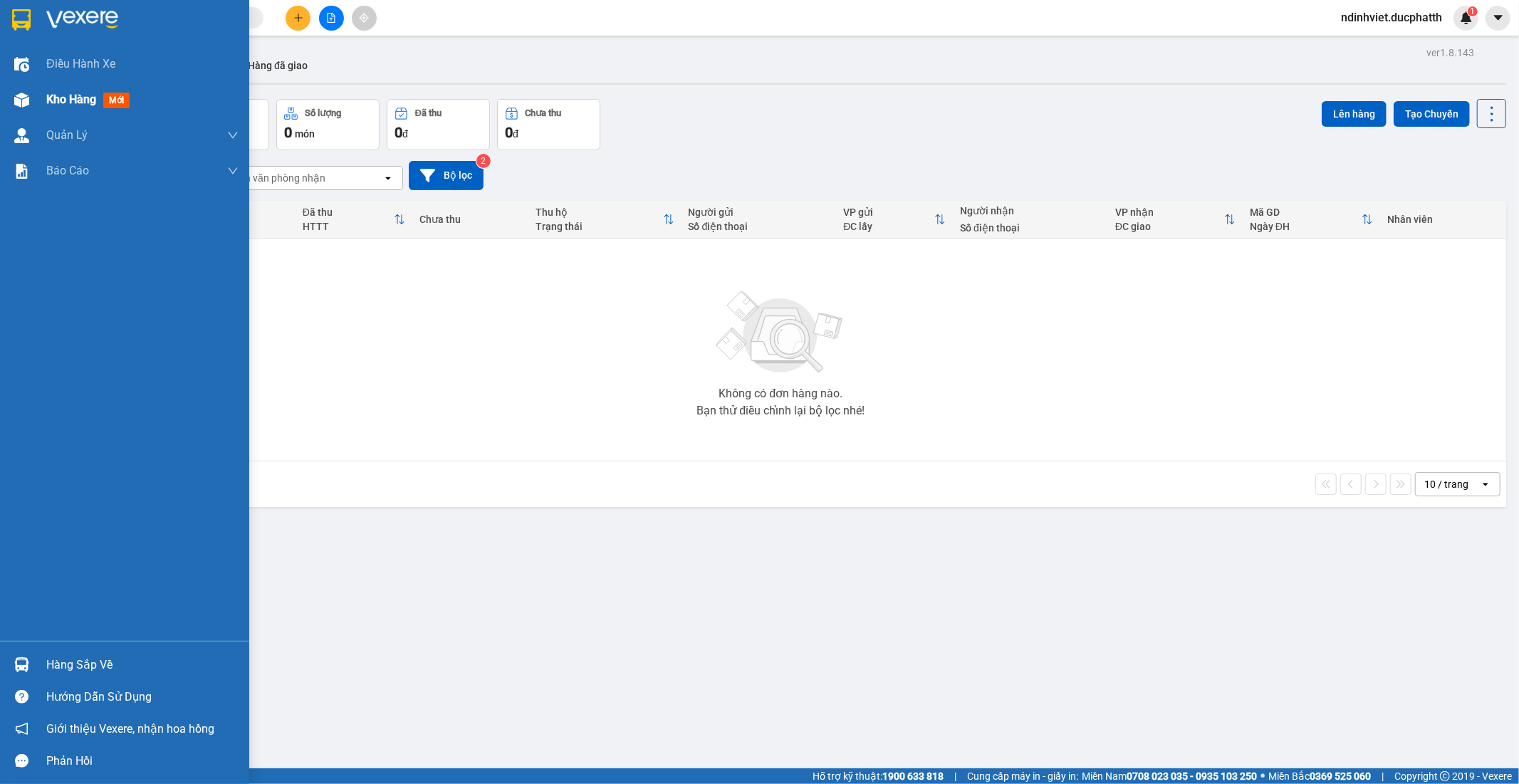
click at [80, 96] on span "Kho hàng" at bounding box center [71, 99] width 50 height 14
click at [201, 102] on div "Kho hàng mới" at bounding box center [143, 100] width 193 height 36
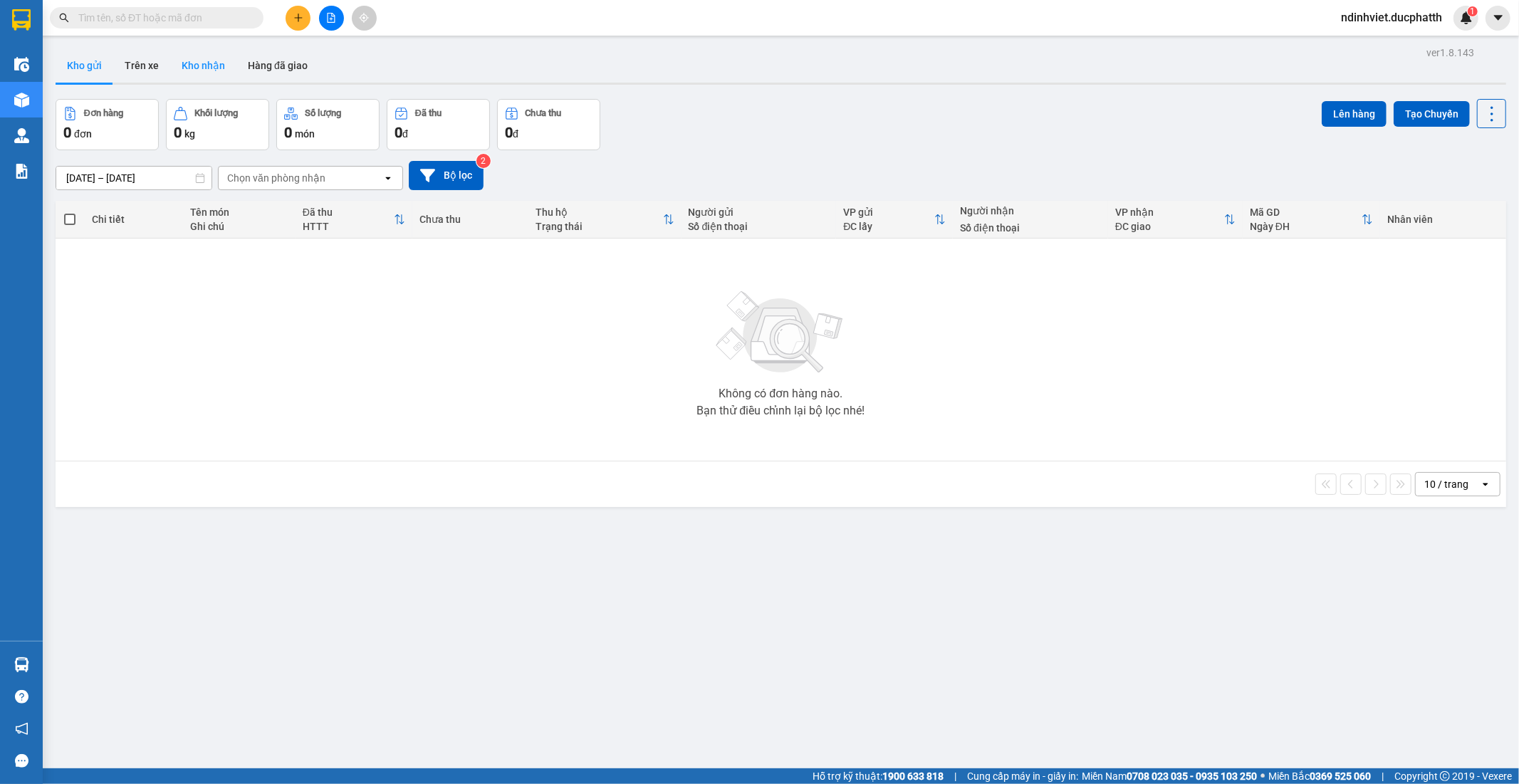
click at [208, 68] on button "Kho nhận" at bounding box center [203, 66] width 66 height 34
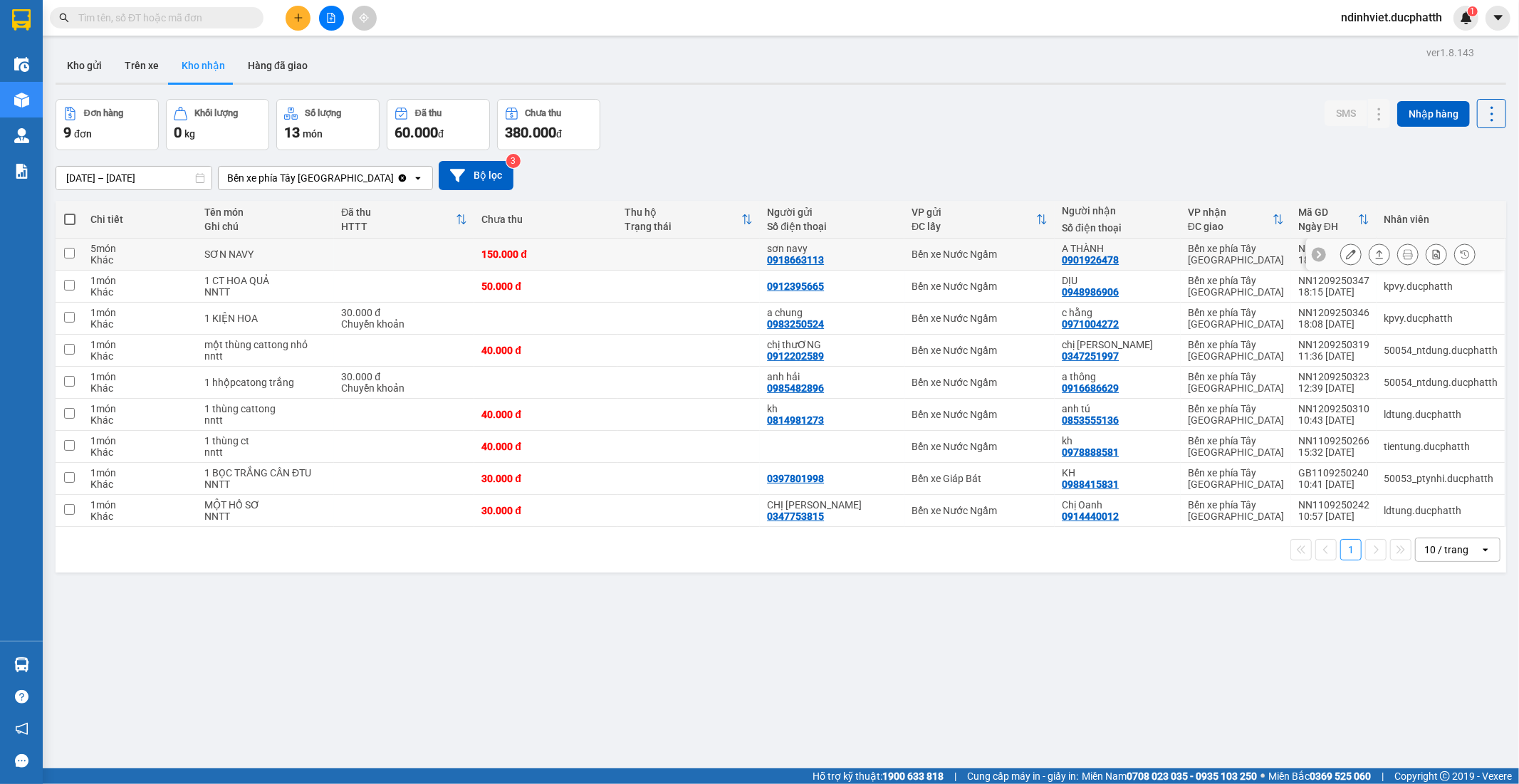
click at [66, 254] on input "checkbox" at bounding box center [69, 253] width 11 height 11
checkbox input "true"
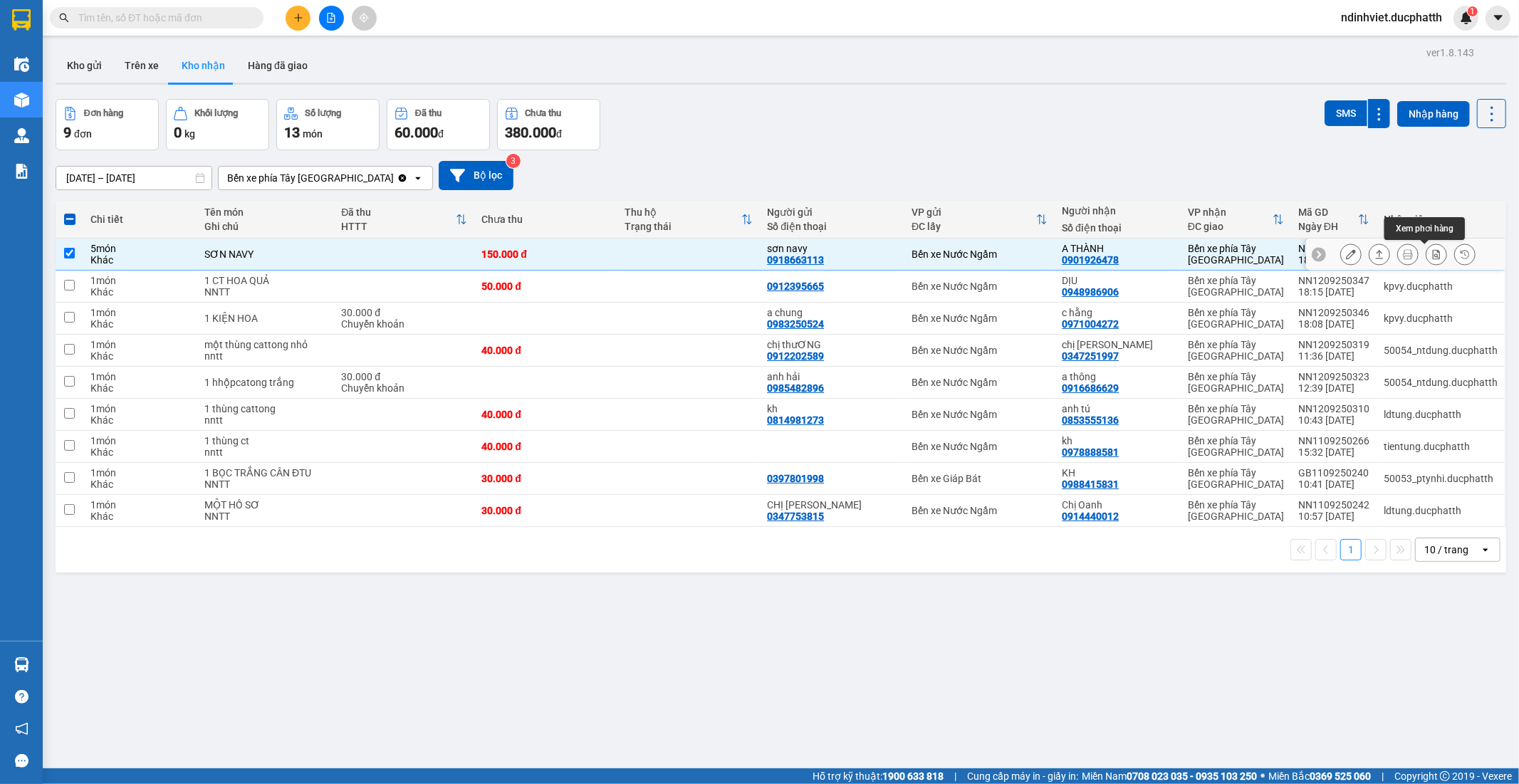
click at [1432, 253] on icon at bounding box center [1437, 254] width 10 height 10
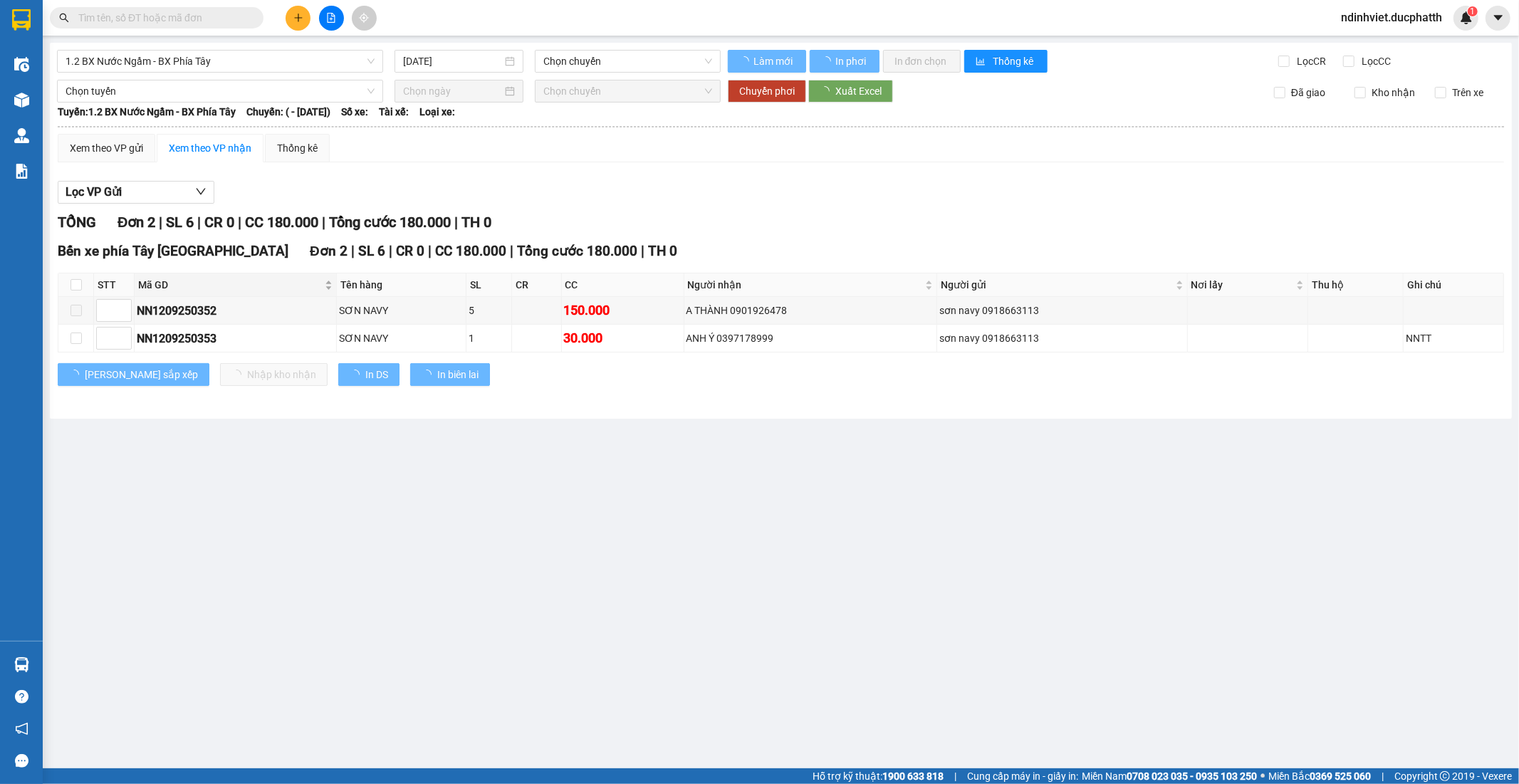
type input "[DATE]"
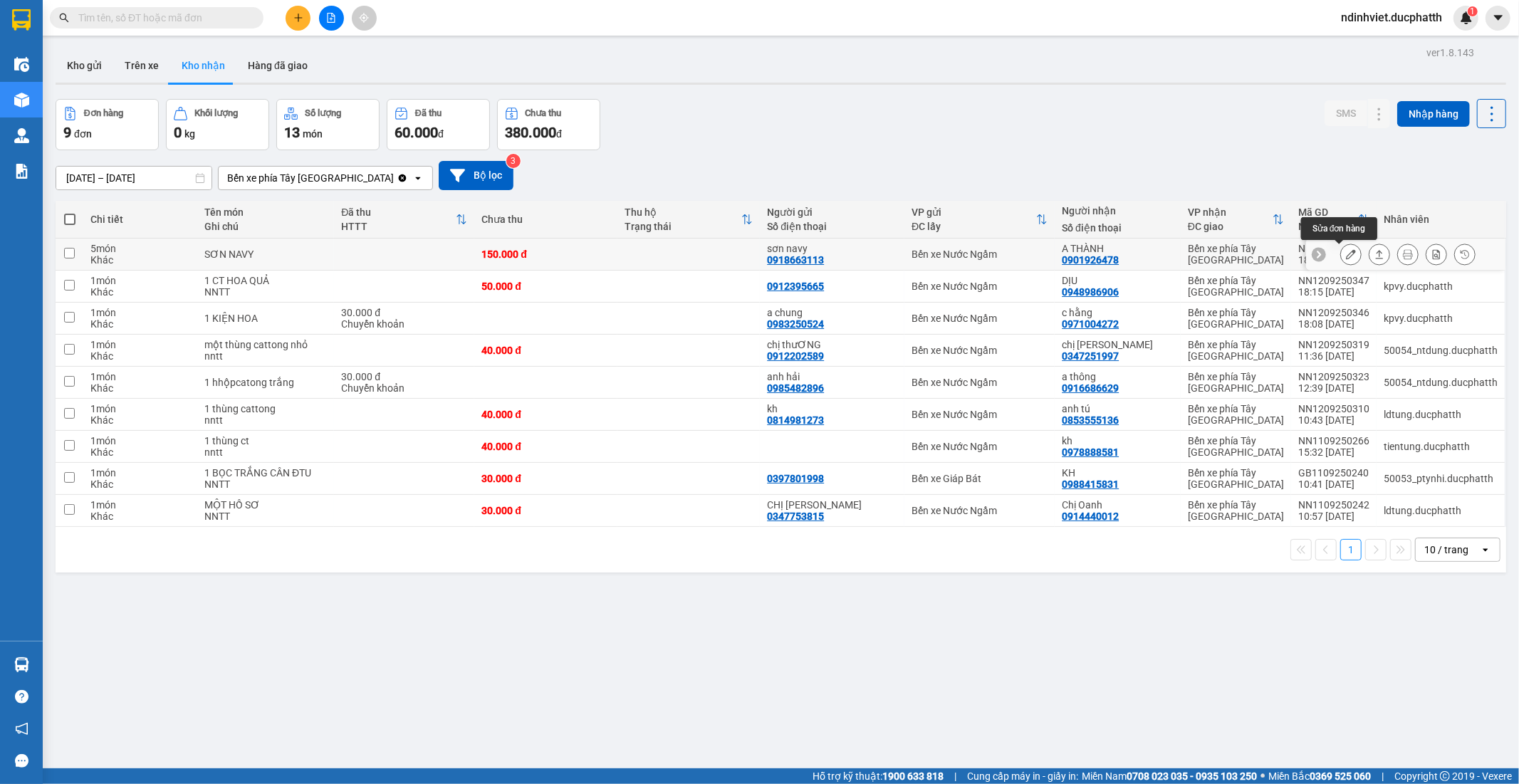
click at [1346, 253] on icon at bounding box center [1351, 254] width 10 height 10
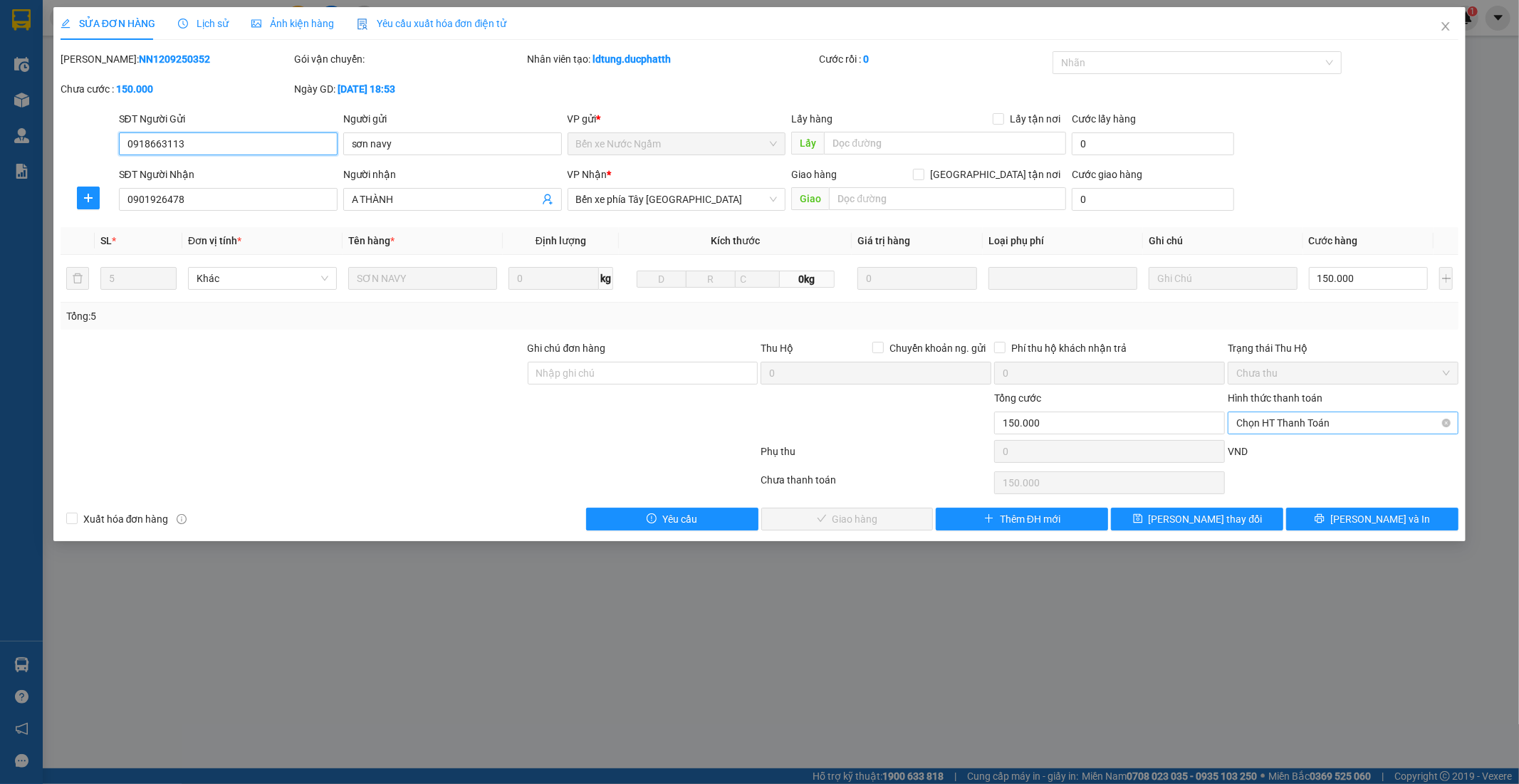
click at [1368, 422] on span "Chọn HT Thanh Toán" at bounding box center [1343, 423] width 213 height 21
click at [1289, 502] on div "Chuyển khoản" at bounding box center [1343, 497] width 213 height 16
type input "0"
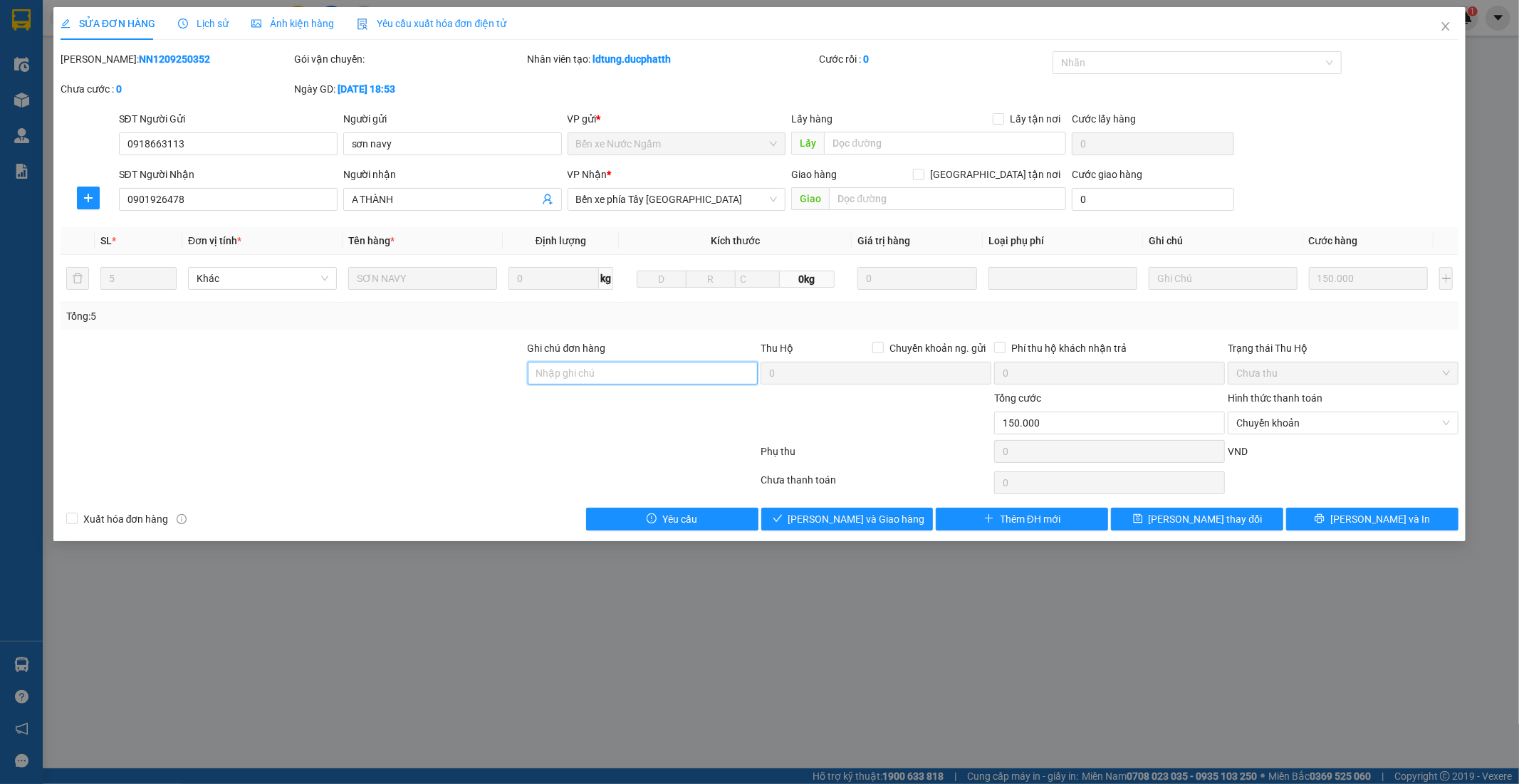
click at [634, 370] on input "Ghi chú đơn hàng" at bounding box center [643, 373] width 230 height 23
click at [631, 370] on input "Ghi chú đơn hàng" at bounding box center [643, 373] width 230 height 23
click at [636, 368] on input "Ghi chú đơn hàng" at bounding box center [643, 373] width 230 height 23
type input "[PERSON_NAME] ck 7h17 [DATE]-vtb cty"
click at [873, 517] on span "[PERSON_NAME] và Giao hàng" at bounding box center [857, 519] width 137 height 16
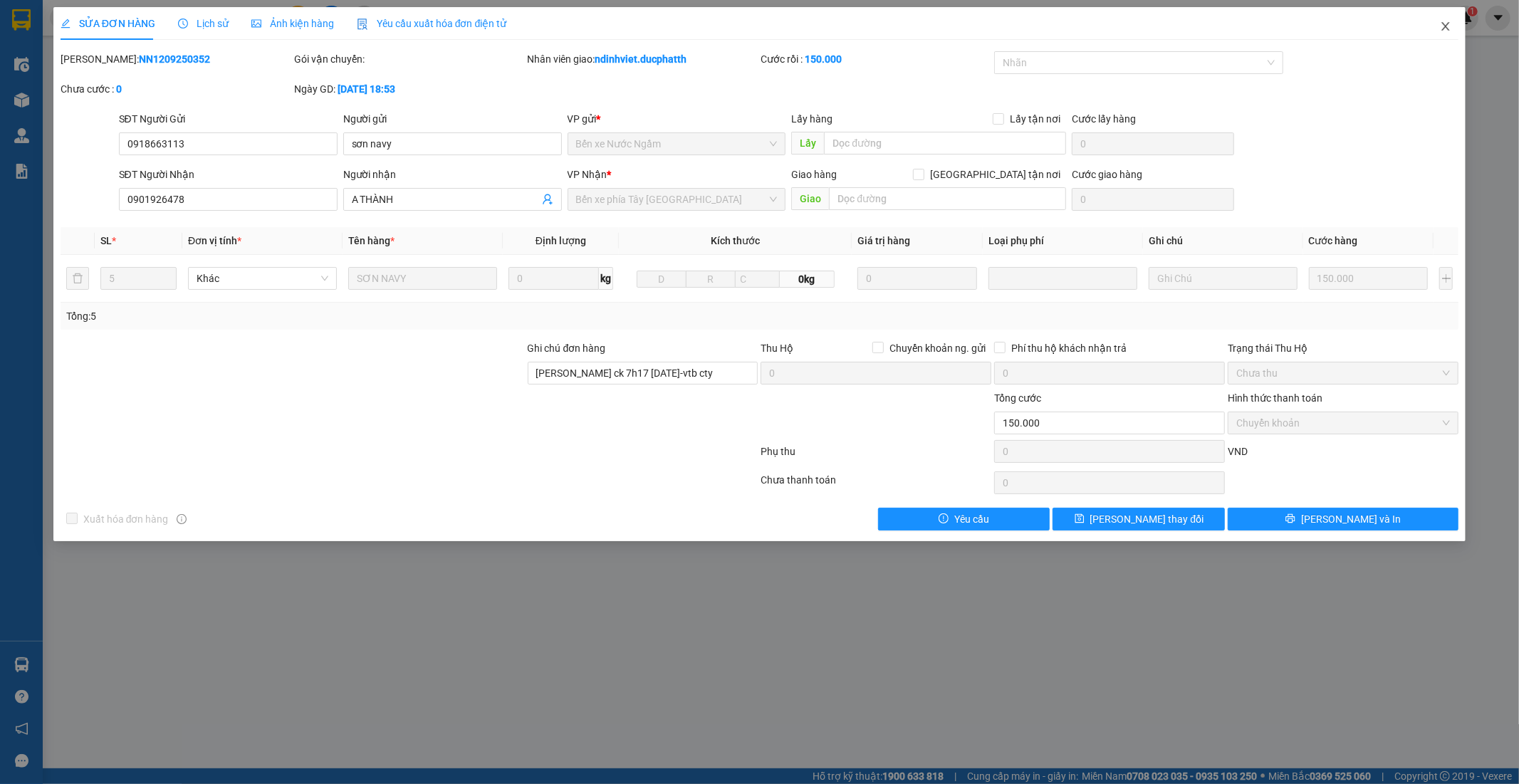
click at [1448, 19] on span "Close" at bounding box center [1446, 27] width 40 height 40
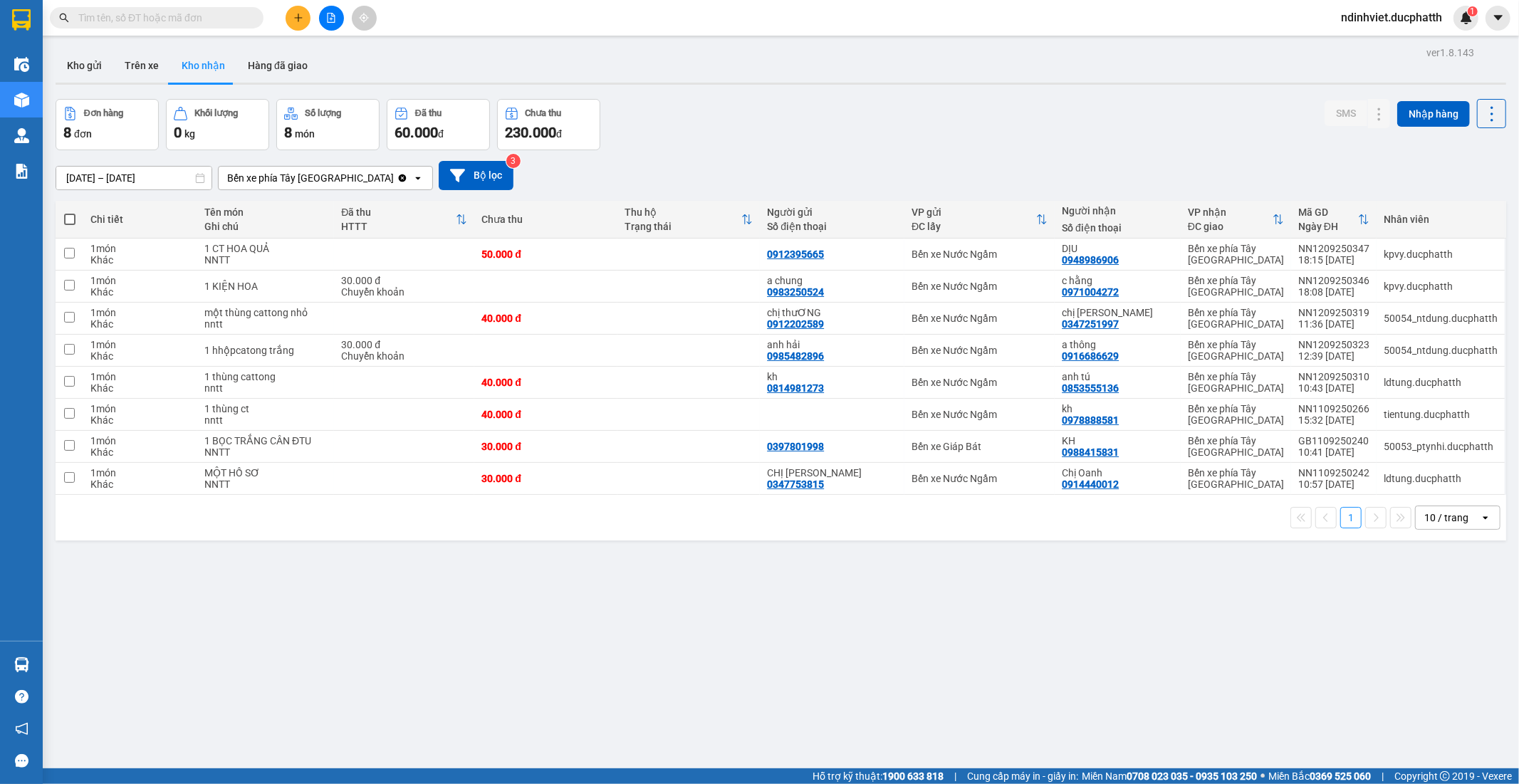
click at [843, 83] on div at bounding box center [781, 83] width 1451 height 2
